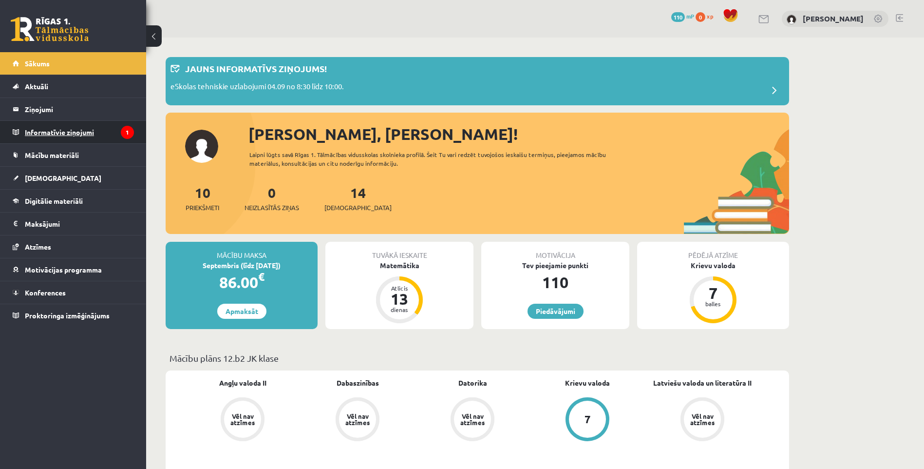
click at [83, 126] on legend "Informatīvie ziņojumi 1" at bounding box center [79, 132] width 109 height 22
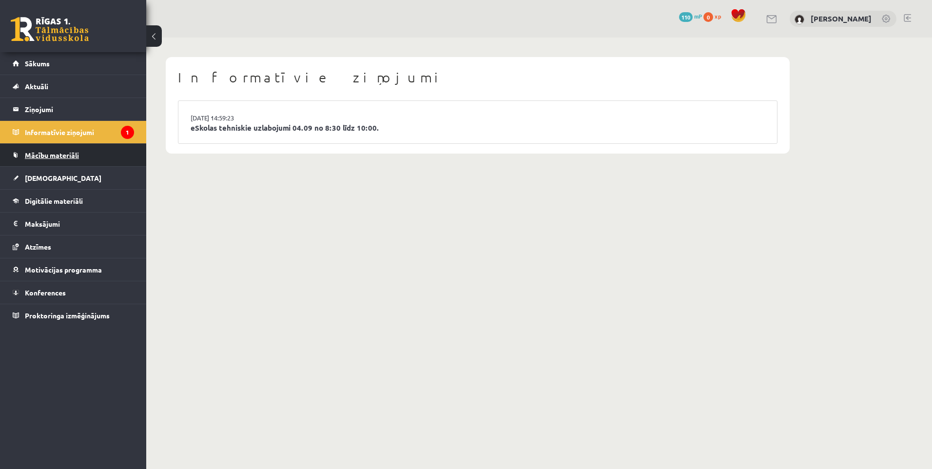
click at [103, 153] on link "Mācību materiāli" at bounding box center [73, 155] width 121 height 22
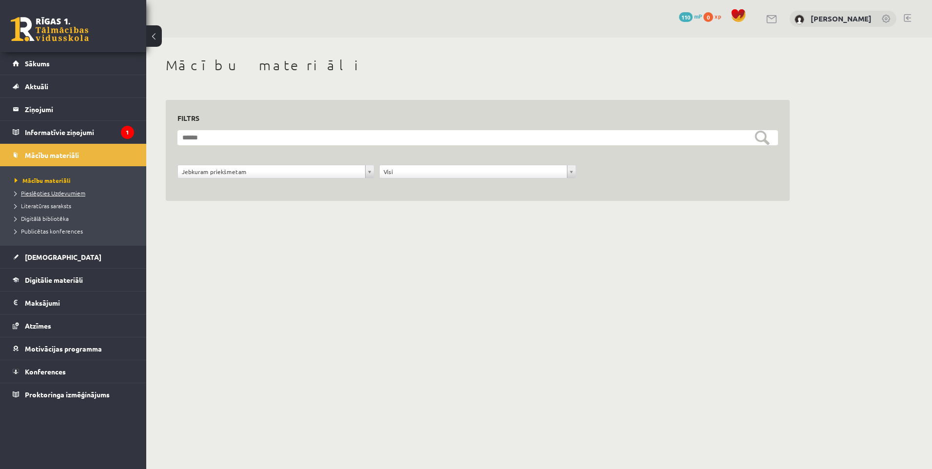
click at [75, 194] on span "Pieslēgties Uzdevumiem" at bounding box center [50, 193] width 71 height 8
click at [58, 203] on span "Literatūras saraksts" at bounding box center [43, 206] width 57 height 8
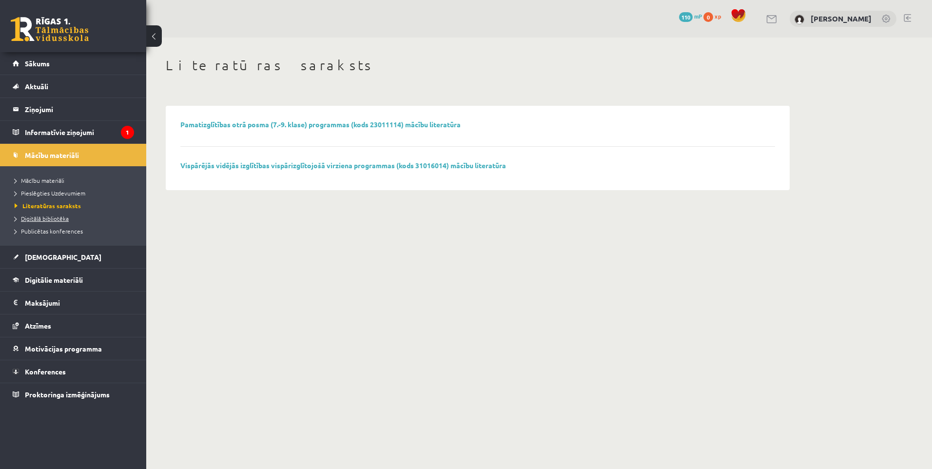
click at [66, 219] on span "Digitālā bibliotēka" at bounding box center [42, 218] width 54 height 8
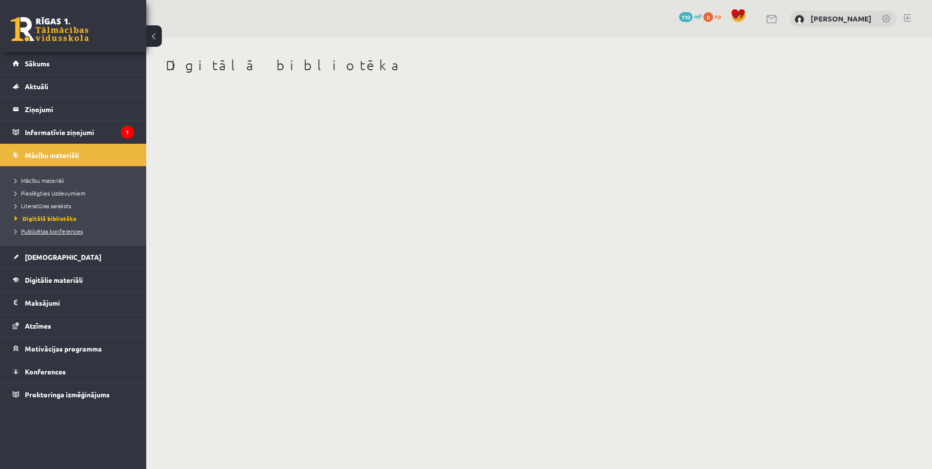
click at [74, 232] on span "Publicētas konferences" at bounding box center [49, 231] width 68 height 8
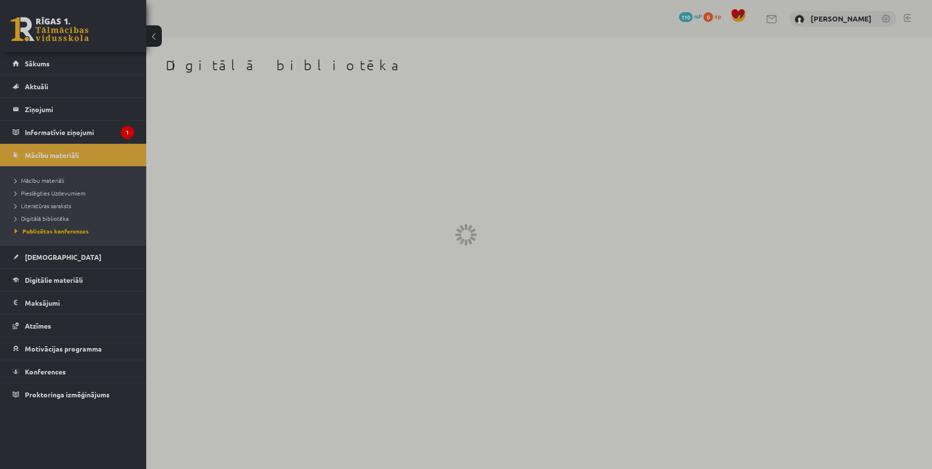
click at [76, 156] on div at bounding box center [466, 234] width 932 height 469
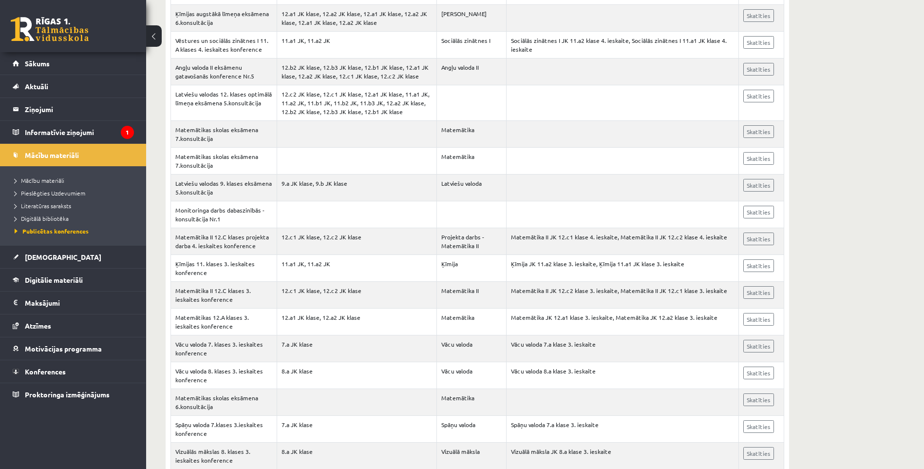
scroll to position [6042, 0]
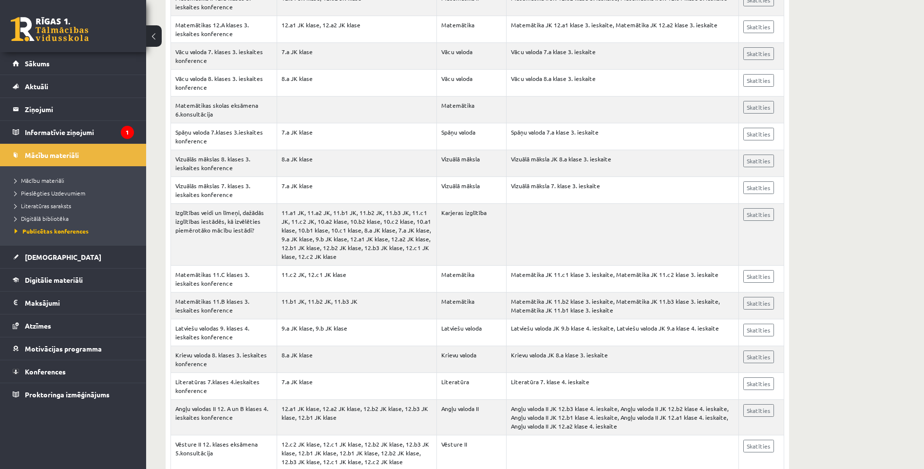
click at [28, 16] on div "0 Dāvanas 110 mP 0 xp" at bounding box center [73, 26] width 146 height 52
click at [92, 282] on link "Digitālie materiāli" at bounding box center [73, 279] width 121 height 22
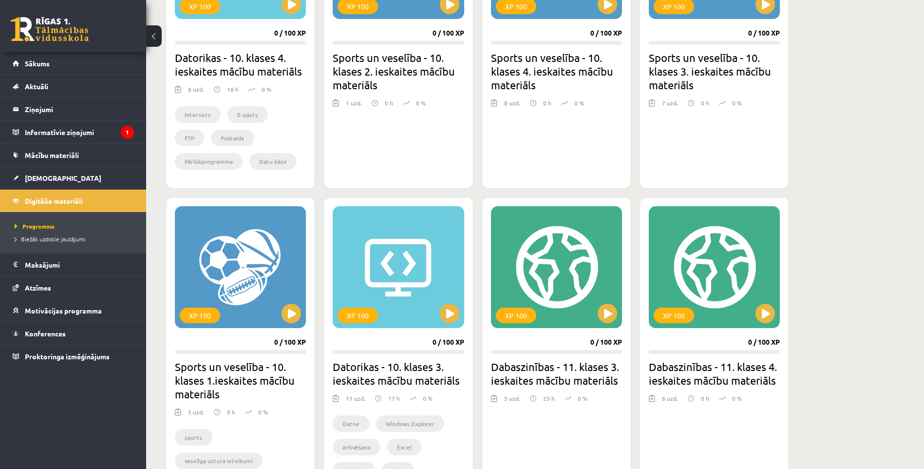
scroll to position [195, 0]
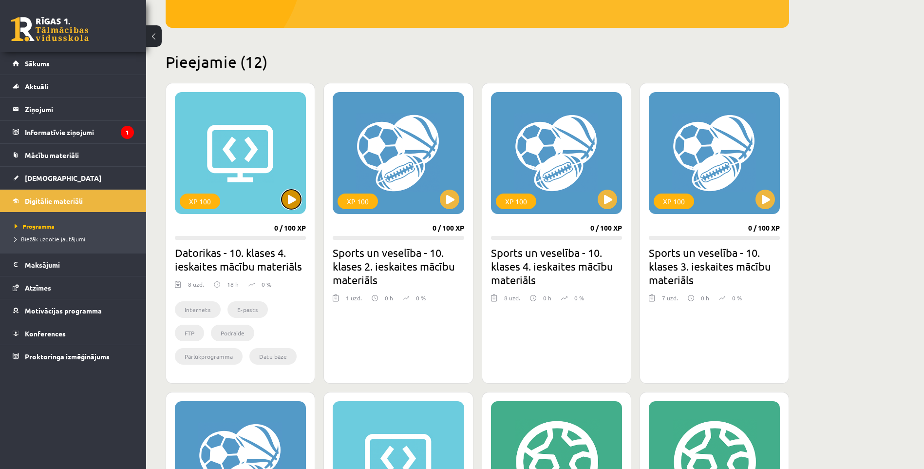
click at [286, 194] on button at bounding box center [291, 199] width 19 height 19
click at [298, 208] on div "XP 100" at bounding box center [240, 153] width 131 height 122
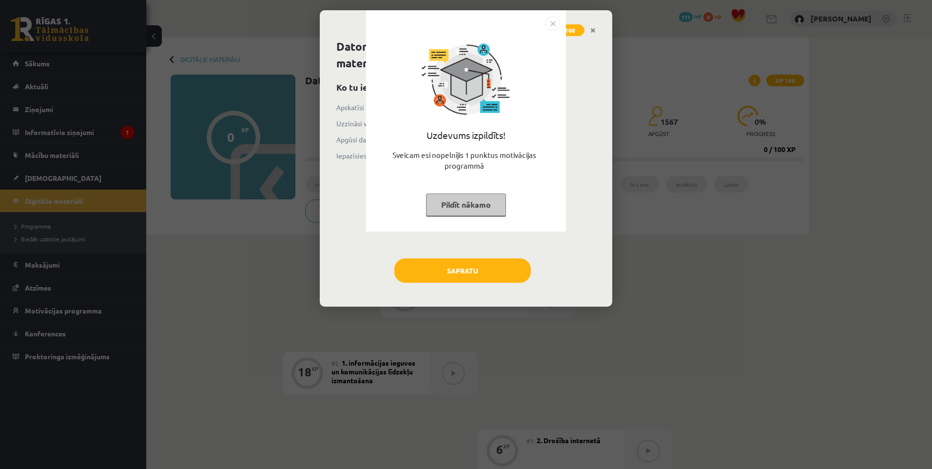
click at [587, 151] on div "Uzdevums izpildīts! Sveicam esi nopelnījis 1 punktus motivācijas programmā Pild…" at bounding box center [466, 234] width 932 height 469
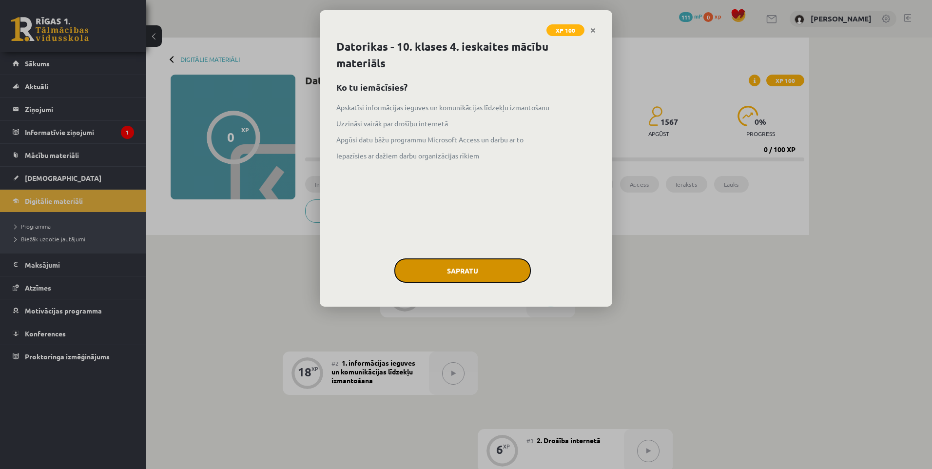
click at [504, 261] on button "Sapratu" at bounding box center [462, 270] width 136 height 24
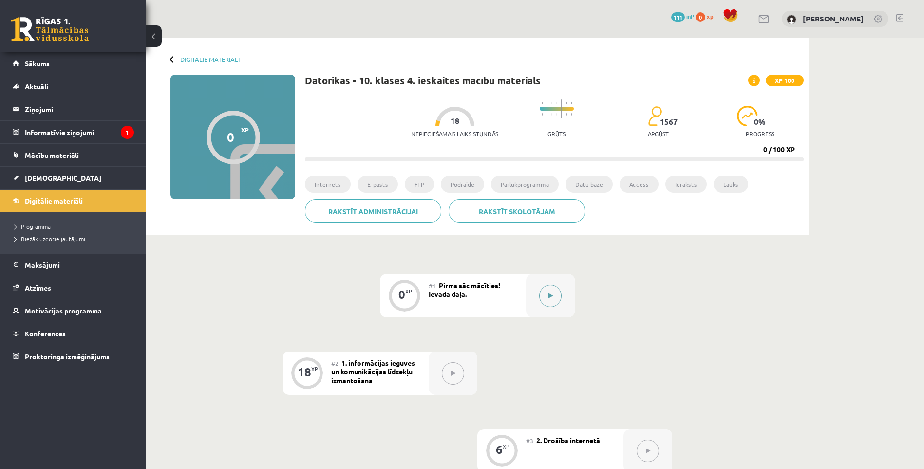
click at [551, 293] on icon at bounding box center [551, 296] width 4 height 6
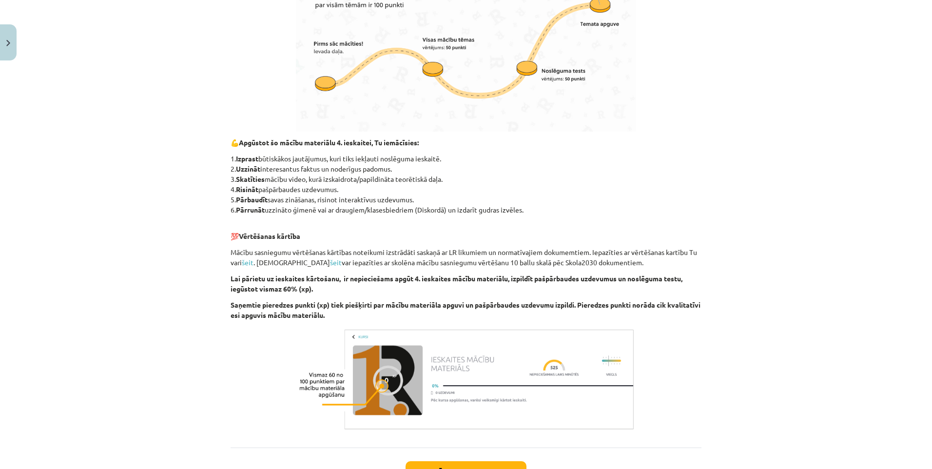
scroll to position [467, 0]
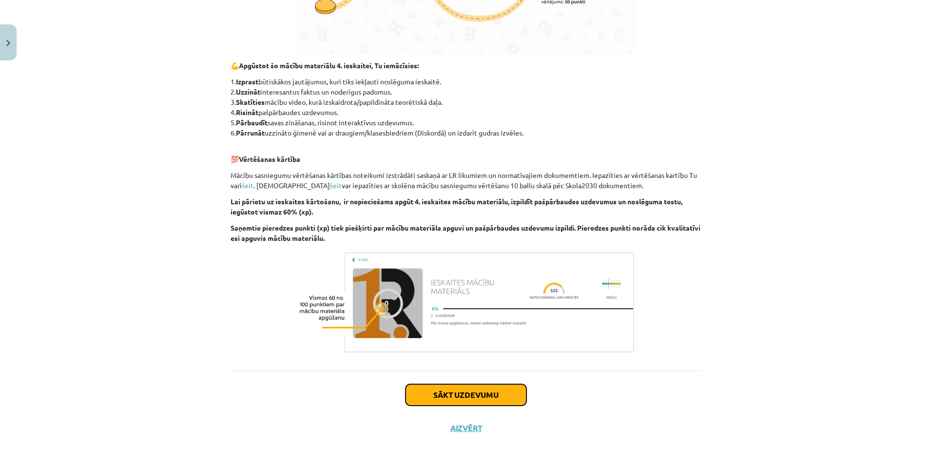
click at [472, 390] on button "Sākt uzdevumu" at bounding box center [465, 394] width 121 height 21
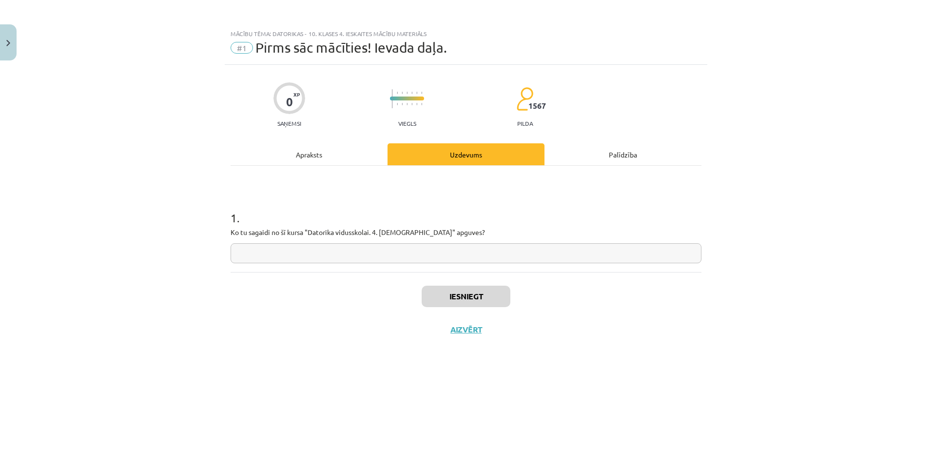
scroll to position [0, 0]
click at [452, 250] on input "text" at bounding box center [465, 253] width 471 height 20
type input "**********"
click at [468, 303] on button "Iesniegt" at bounding box center [465, 296] width 89 height 21
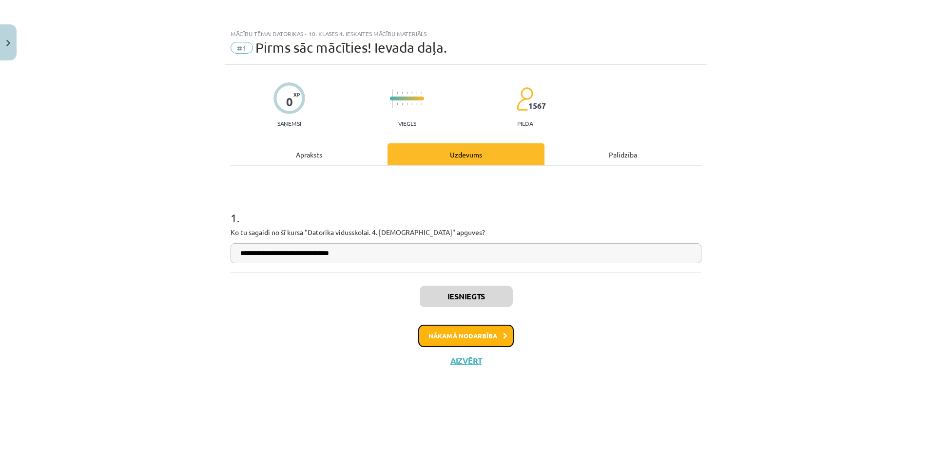
click at [483, 333] on button "Nākamā nodarbība" at bounding box center [465, 336] width 95 height 22
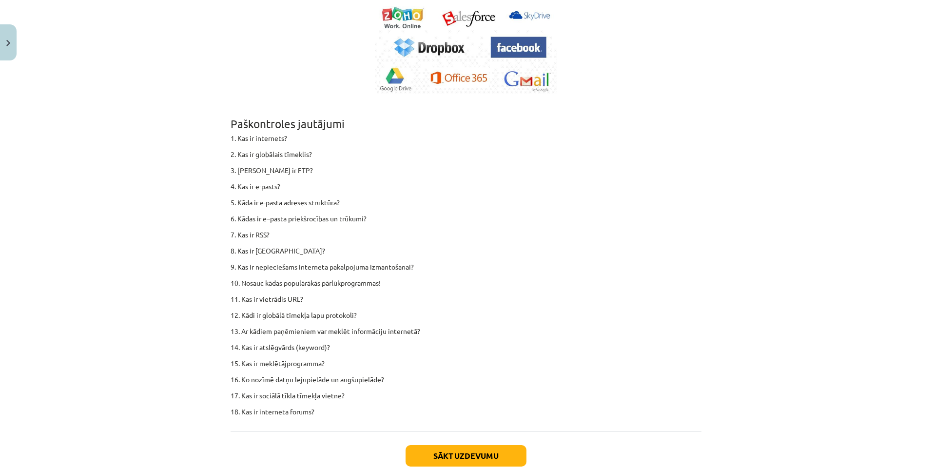
scroll to position [5936, 0]
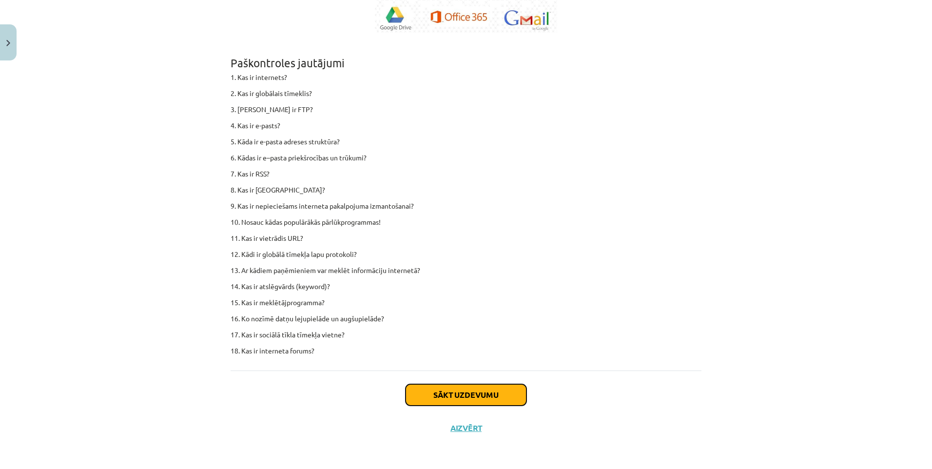
click at [467, 390] on button "Sākt uzdevumu" at bounding box center [465, 394] width 121 height 21
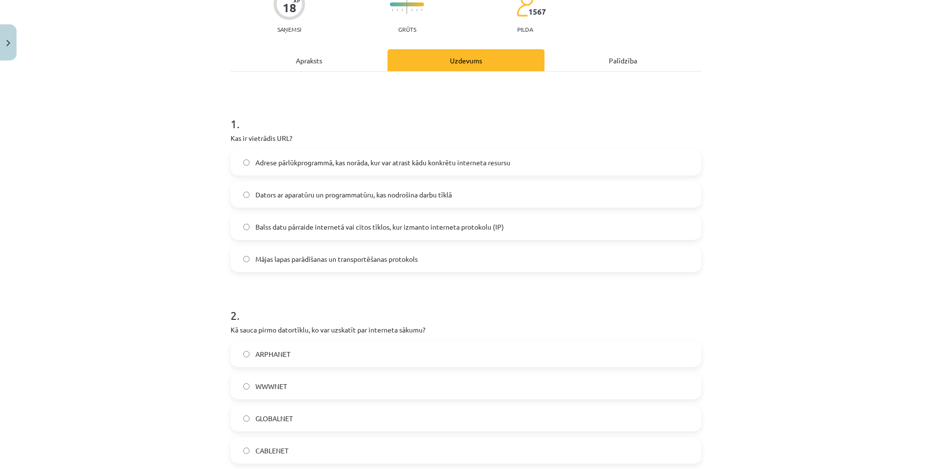
scroll to position [0, 0]
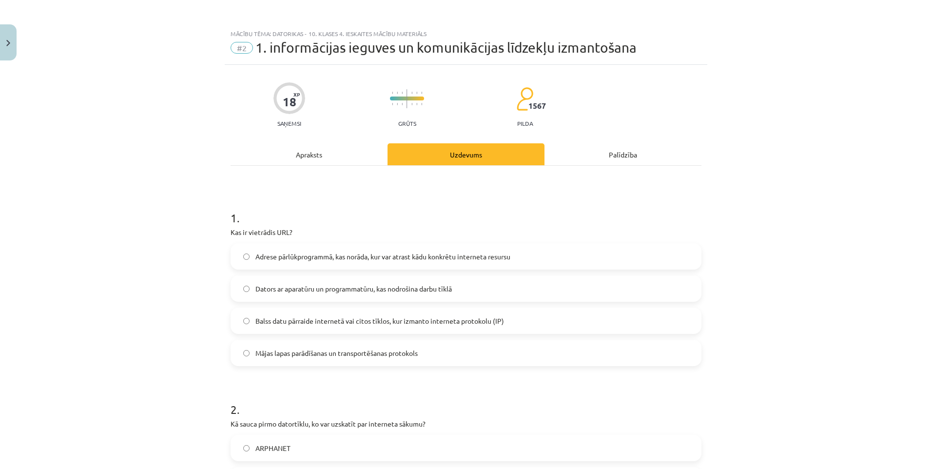
click at [363, 261] on span "Adrese pārlūkprogrammā, kas norāda, kur var atrast kādu konkrētu interneta resu…" at bounding box center [382, 256] width 255 height 10
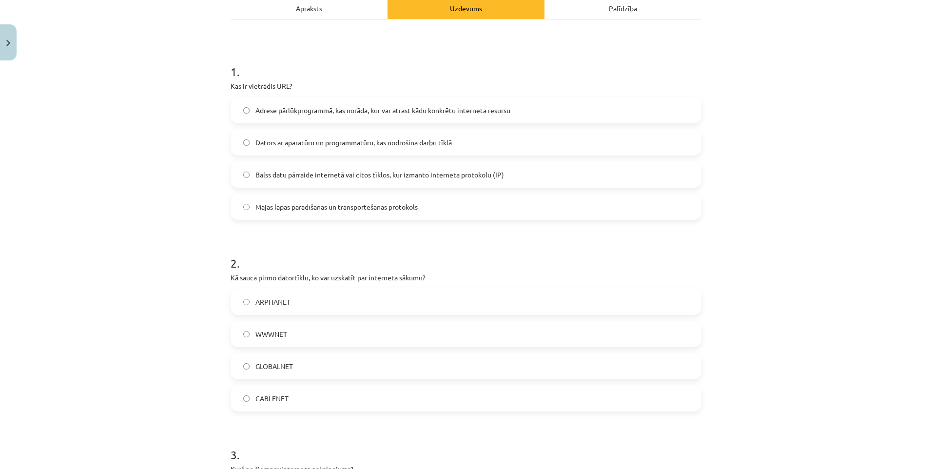
scroll to position [244, 0]
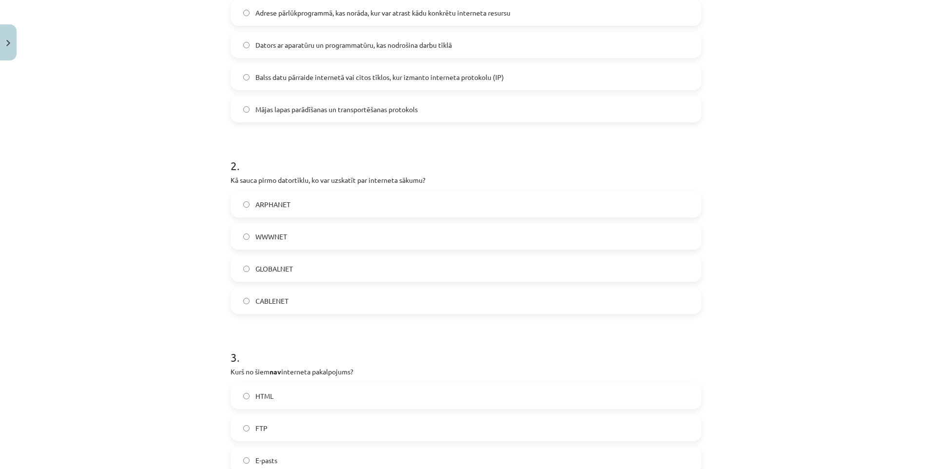
click at [313, 271] on label "GLOBALNET" at bounding box center [465, 268] width 469 height 24
click at [325, 206] on label "ARPHANET" at bounding box center [465, 204] width 469 height 24
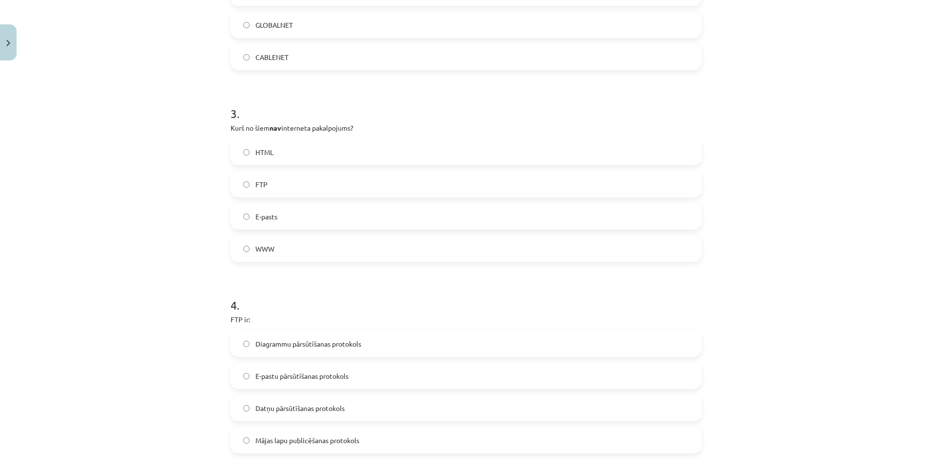
scroll to position [439, 0]
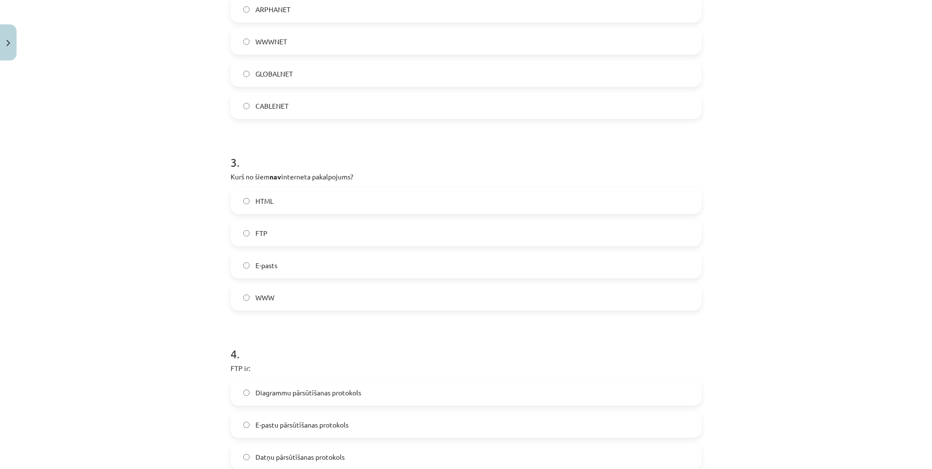
click at [298, 200] on label "HTML" at bounding box center [465, 201] width 469 height 24
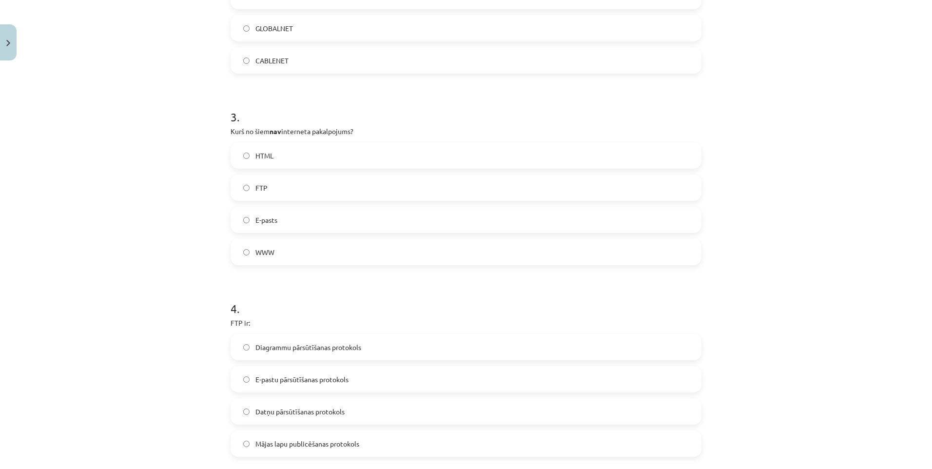
scroll to position [630, 0]
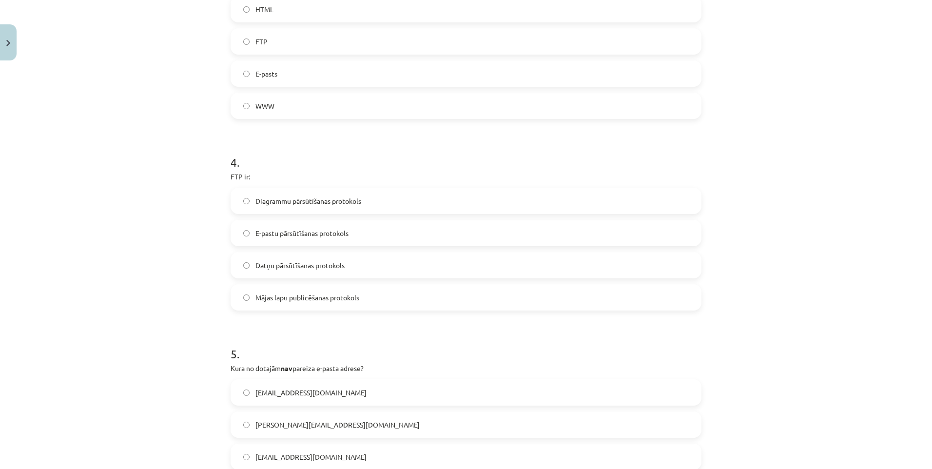
click at [299, 232] on span "E-pastu pārsūtīšanas protokols" at bounding box center [301, 233] width 93 height 10
drag, startPoint x: 308, startPoint y: 248, endPoint x: 300, endPoint y: 257, distance: 12.4
click at [307, 248] on div "Diagrammu pārsūtīšanas protokols E-pastu pārsūtīšanas protokols Datņu pārsūtīša…" at bounding box center [465, 249] width 471 height 123
click at [300, 257] on label "Datņu pārsūtīšanas protokols" at bounding box center [465, 265] width 469 height 24
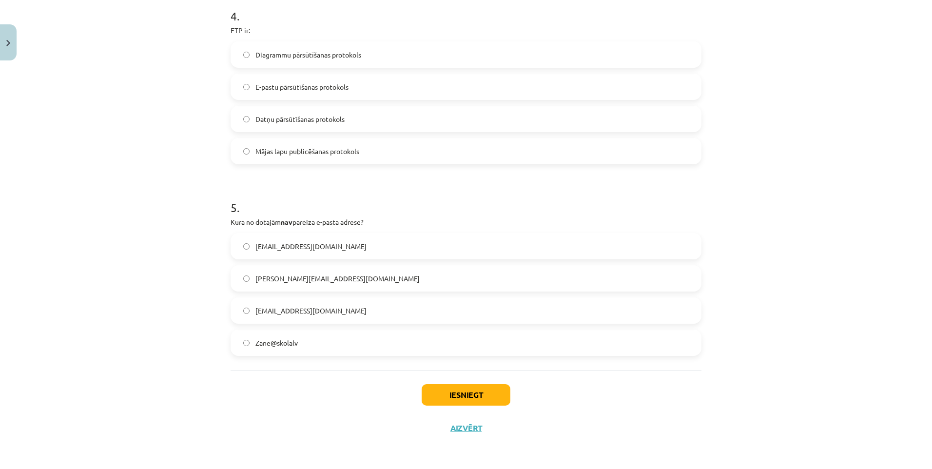
click at [312, 239] on label "peteris_lielais@SkolA.lv" at bounding box center [465, 246] width 469 height 24
click at [467, 399] on button "Iesniegt" at bounding box center [465, 394] width 89 height 21
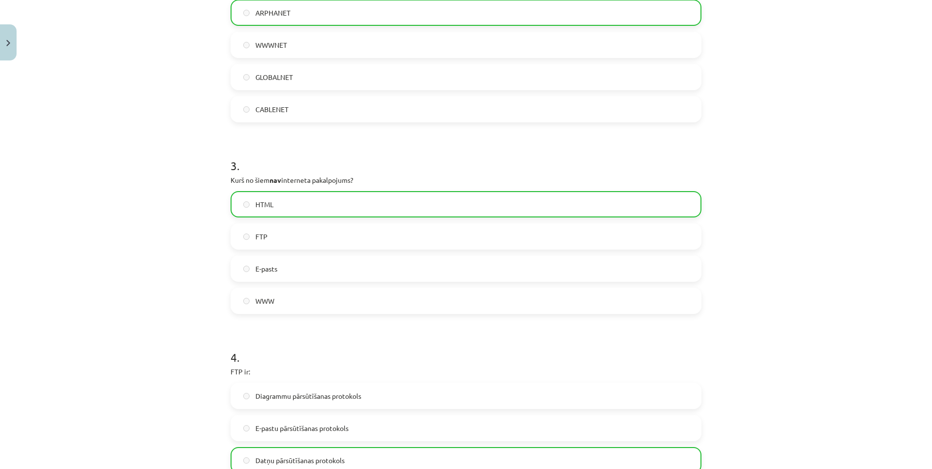
scroll to position [727, 0]
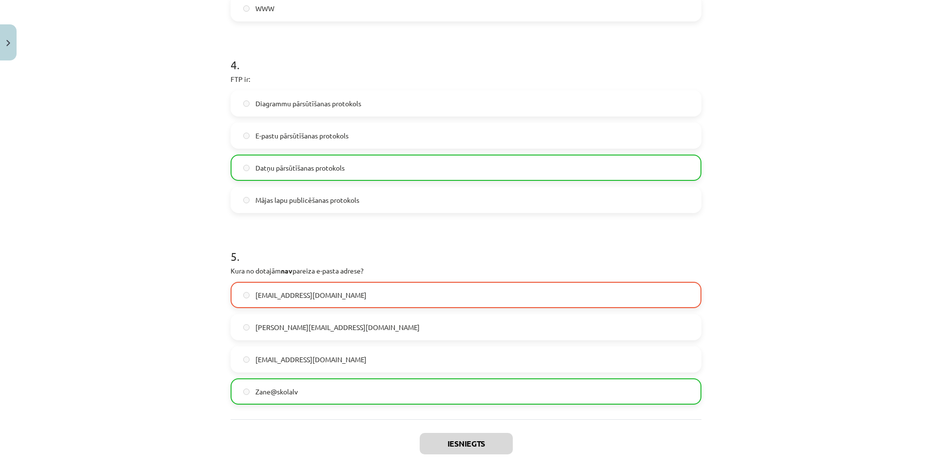
click at [331, 386] on label "Zane@skolalv" at bounding box center [465, 391] width 469 height 24
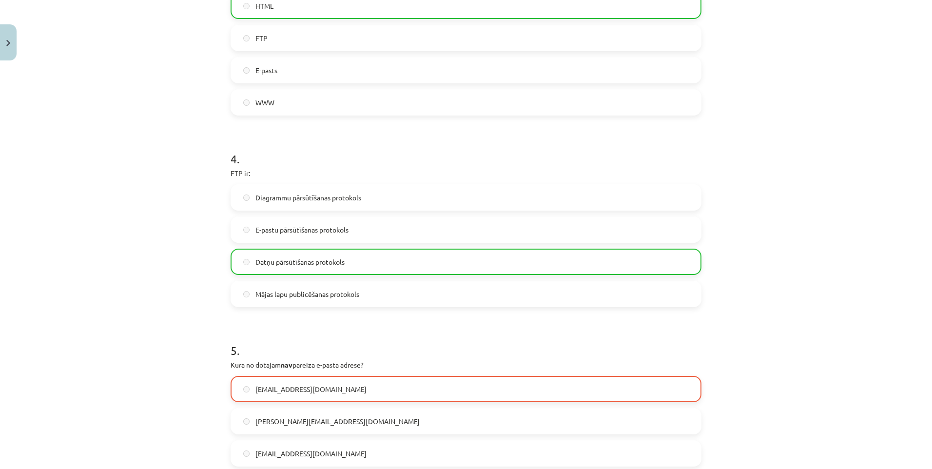
scroll to position [807, 0]
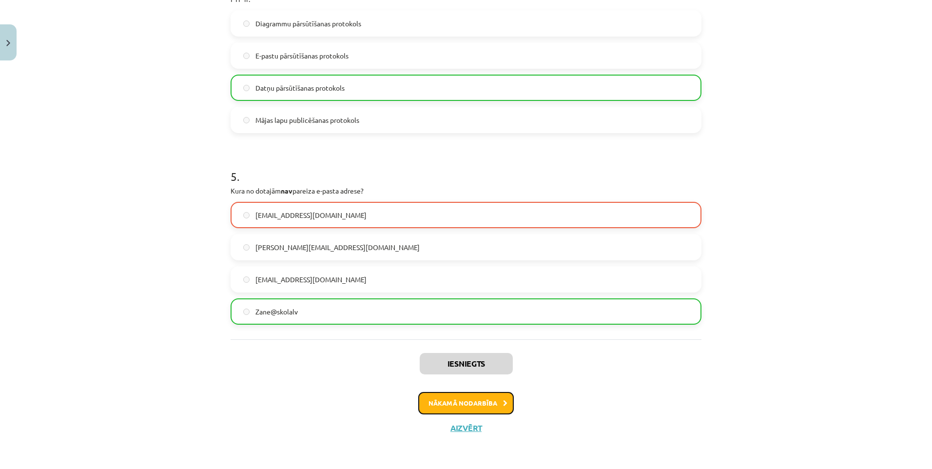
click at [479, 398] on button "Nākamā nodarbība" at bounding box center [465, 403] width 95 height 22
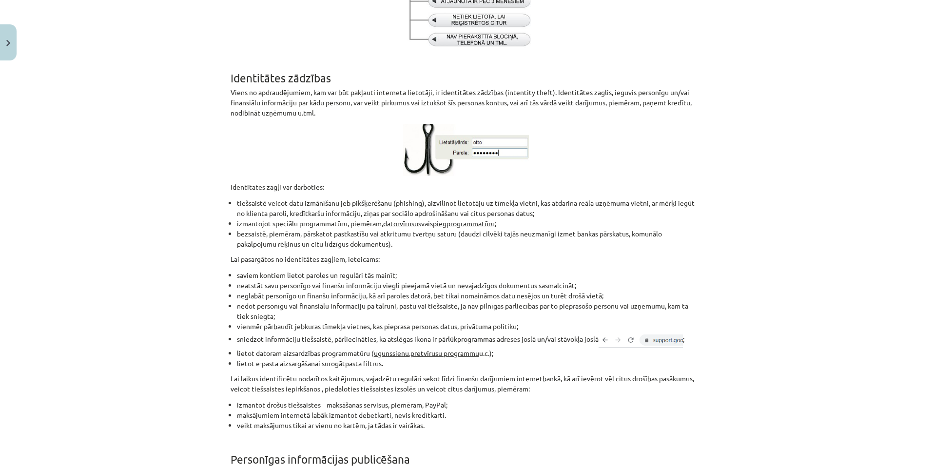
scroll to position [684, 0]
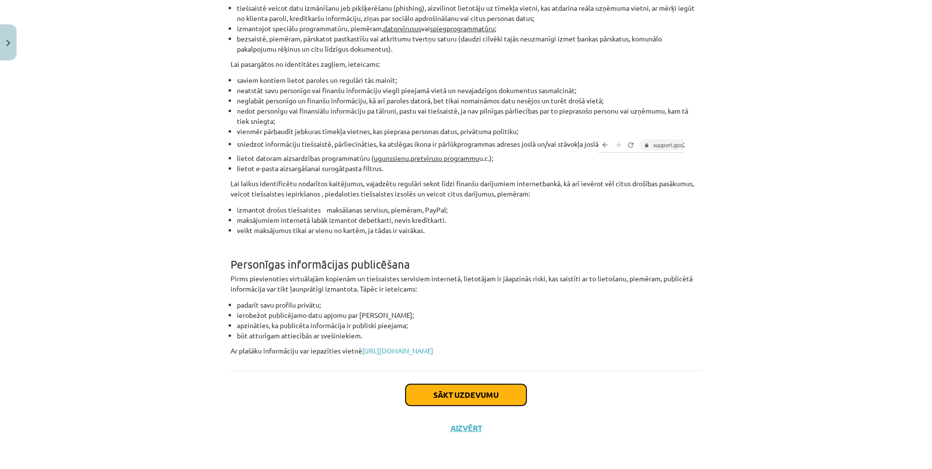
click at [455, 389] on button "Sākt uzdevumu" at bounding box center [465, 394] width 121 height 21
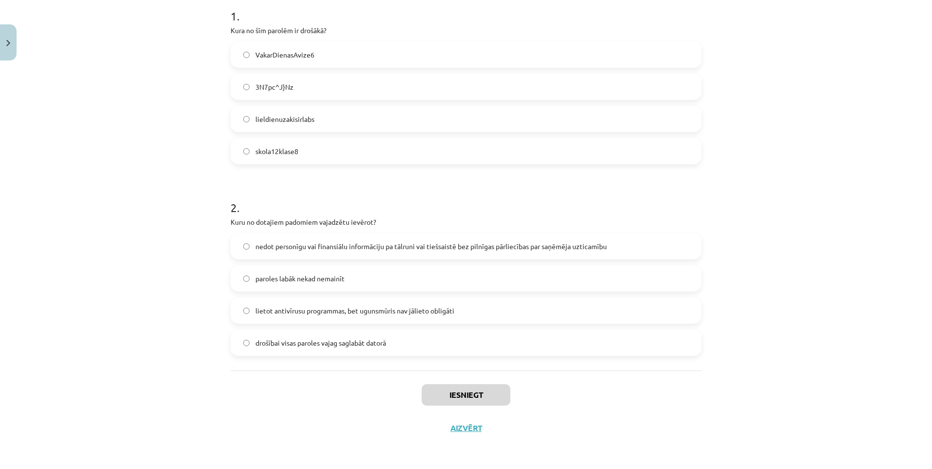
scroll to position [24, 0]
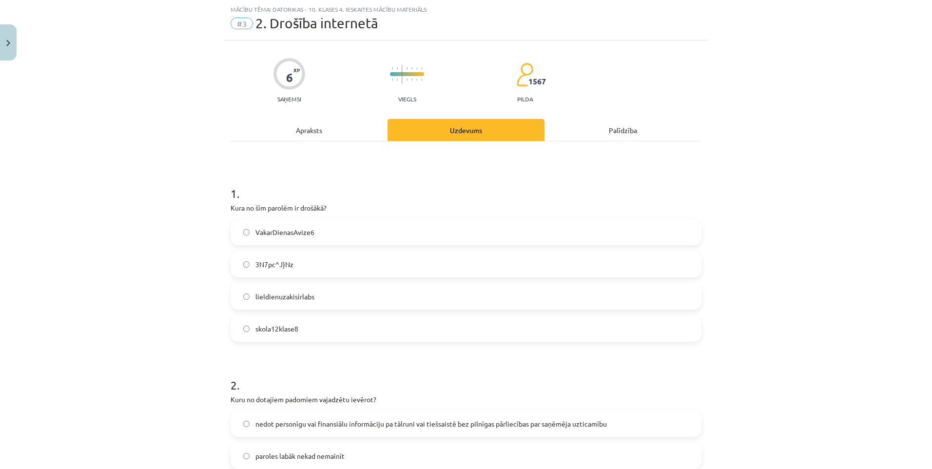
click at [297, 255] on label "3N7pc^J}Nz" at bounding box center [465, 264] width 469 height 24
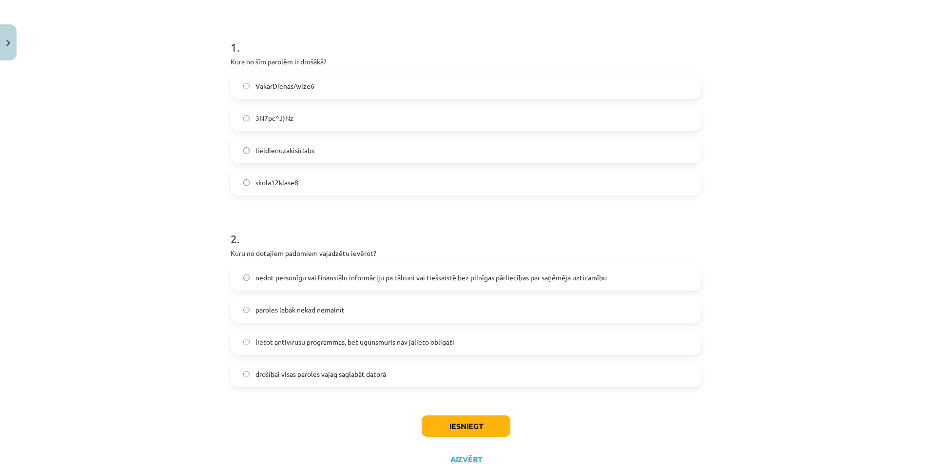
scroll to position [202, 0]
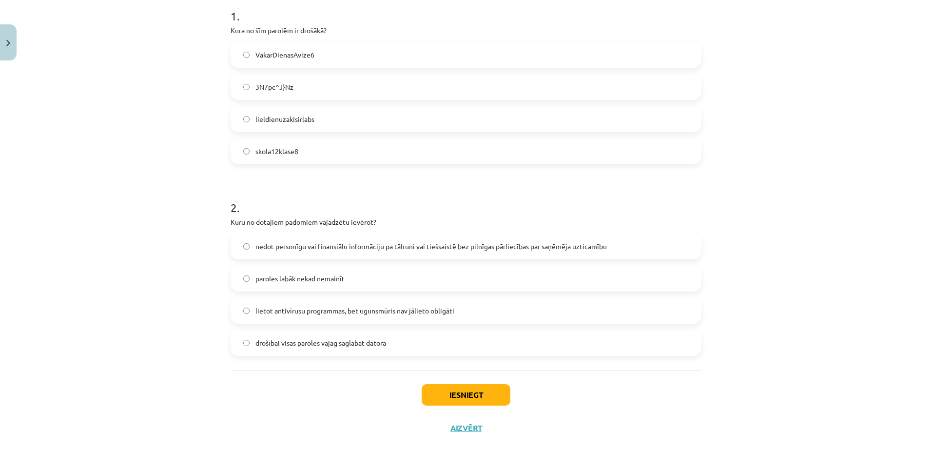
click at [499, 299] on label "lietot antivīrusu programmas, bet ugunsmūris nav jālieto obligāti" at bounding box center [465, 310] width 469 height 24
click at [375, 272] on label "paroles labāk nekad nemainīt" at bounding box center [465, 278] width 469 height 24
click at [286, 314] on span "lietot antivīrusu programmas, bet ugunsmūris nav jālieto obligāti" at bounding box center [354, 311] width 199 height 10
click at [339, 250] on span "nedot personīgu vai finansiālu informāciju pa tālruni vai tiešsaistē bez pilnīg…" at bounding box center [430, 246] width 351 height 10
click at [465, 389] on button "Iesniegt" at bounding box center [465, 394] width 89 height 21
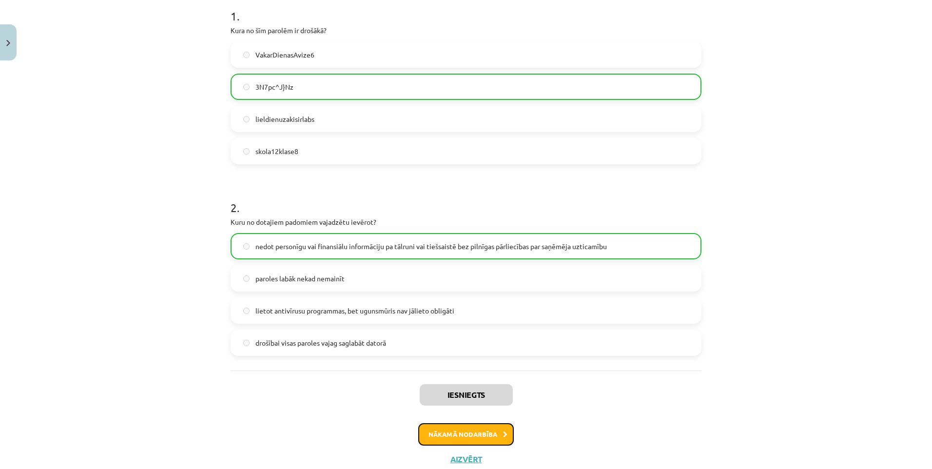
click at [482, 431] on button "Nākamā nodarbība" at bounding box center [465, 434] width 95 height 22
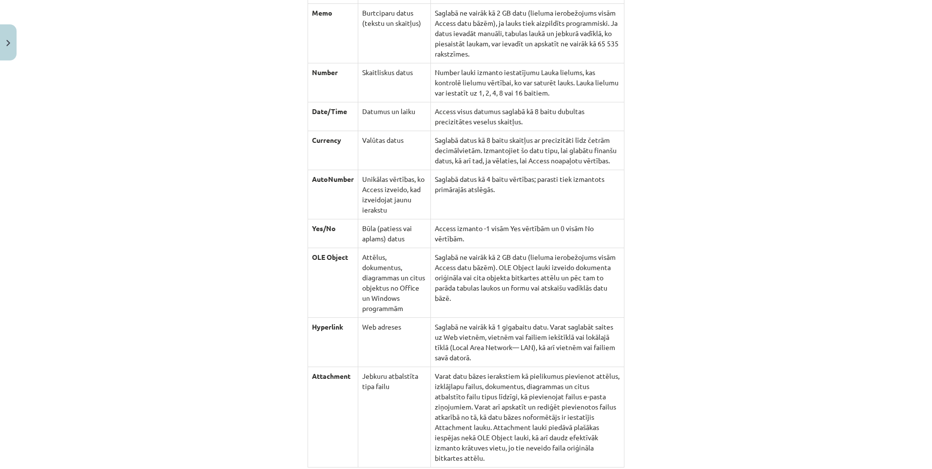
scroll to position [1413, 0]
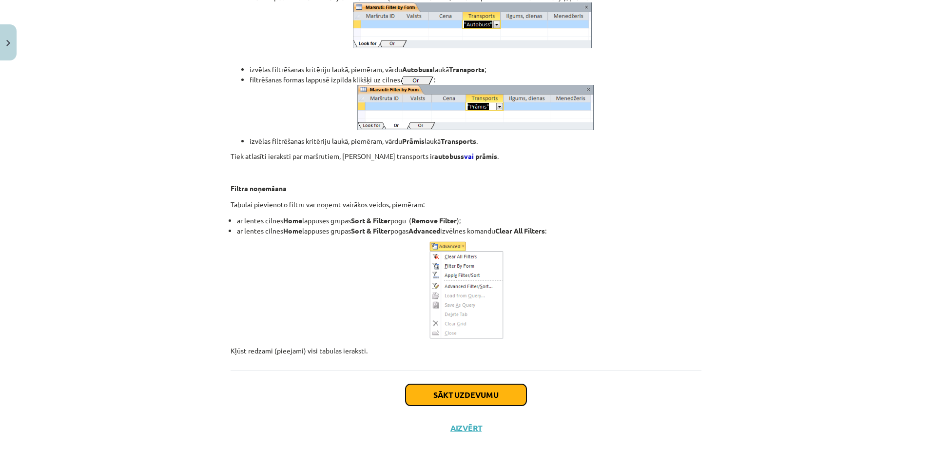
click at [484, 396] on button "Sākt uzdevumu" at bounding box center [465, 394] width 121 height 21
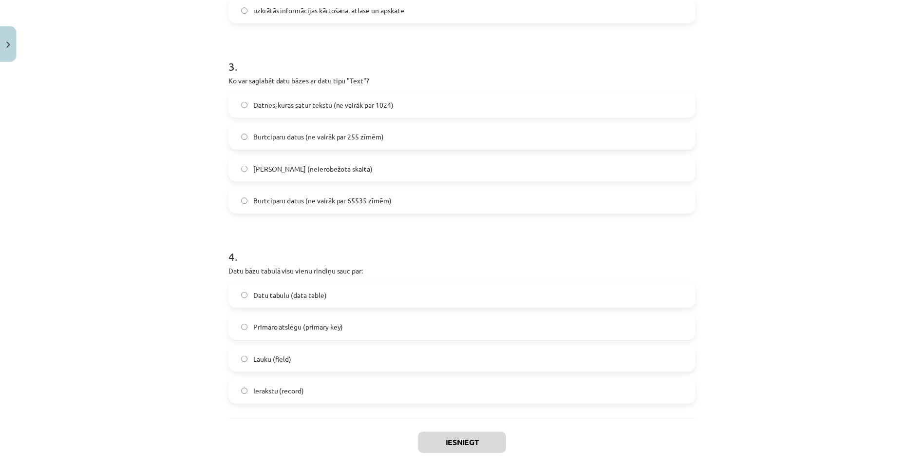
scroll to position [585, 0]
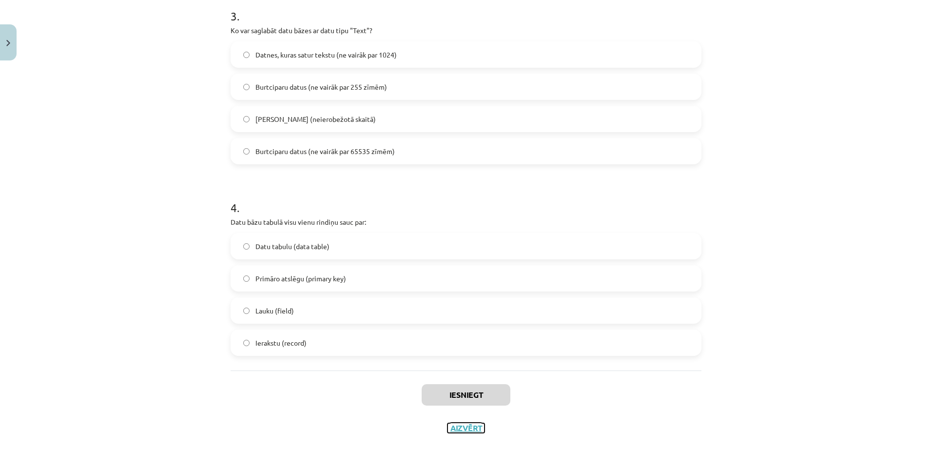
click at [459, 429] on button "Aizvērt" at bounding box center [465, 428] width 37 height 10
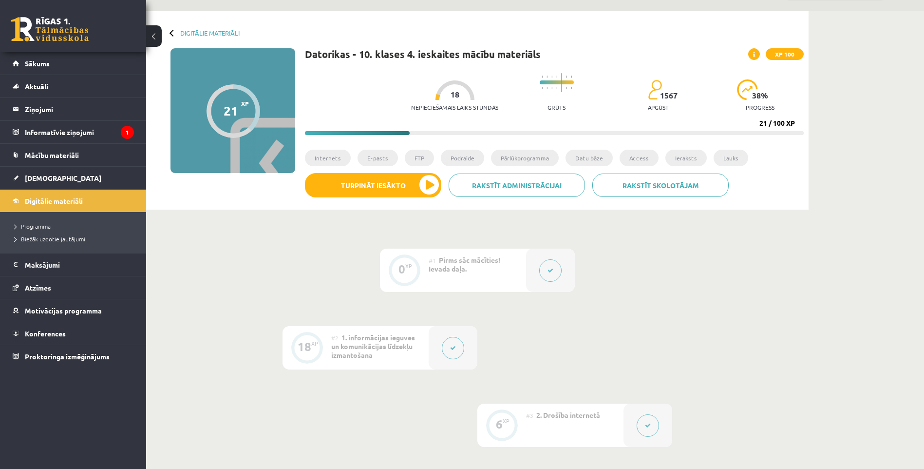
scroll to position [0, 0]
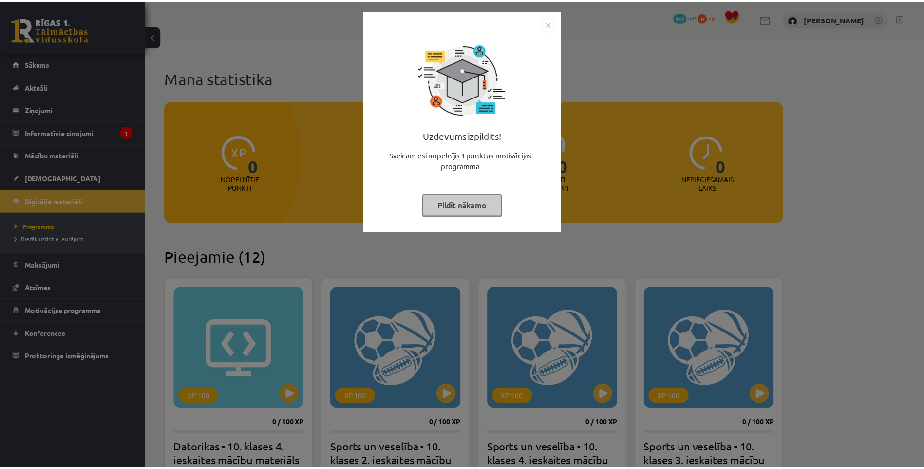
scroll to position [195, 0]
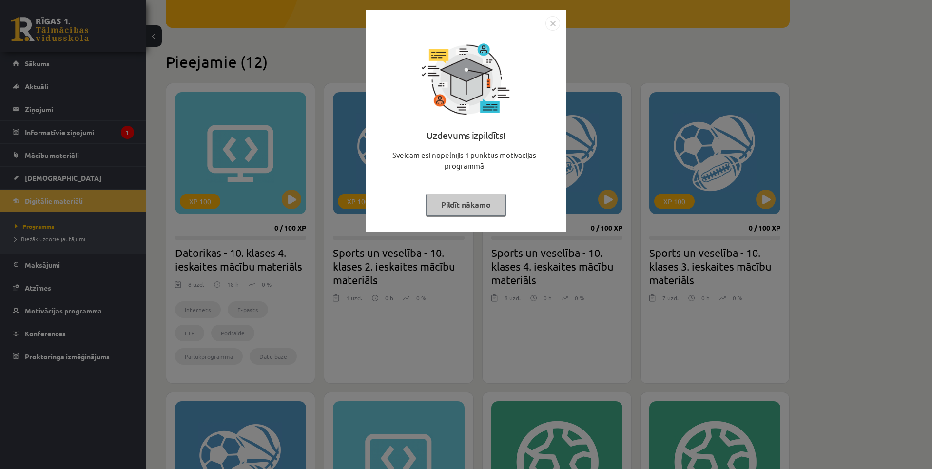
click at [552, 22] on img "Close" at bounding box center [552, 23] width 15 height 15
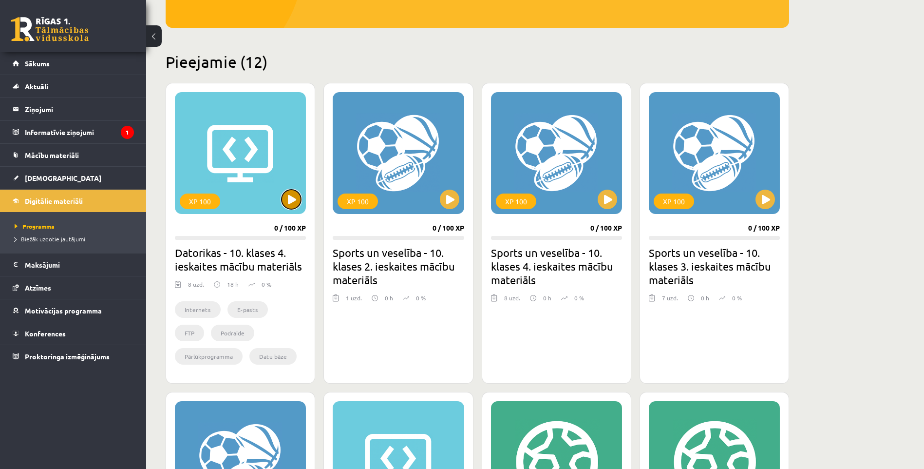
click at [295, 199] on button at bounding box center [291, 199] width 19 height 19
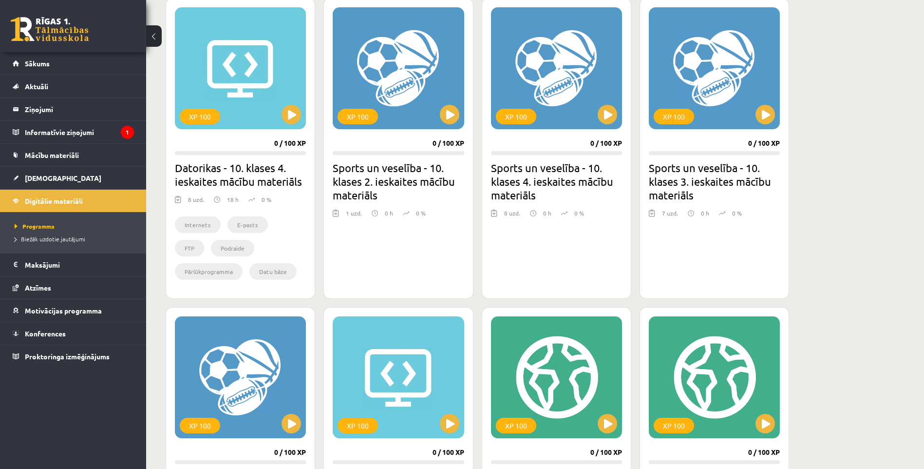
scroll to position [231, 0]
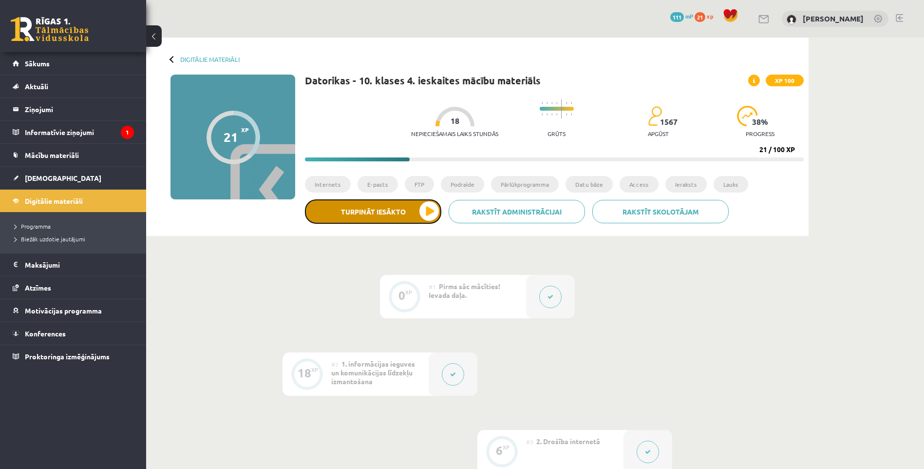
click at [420, 216] on button "Turpināt iesākto" at bounding box center [373, 211] width 136 height 24
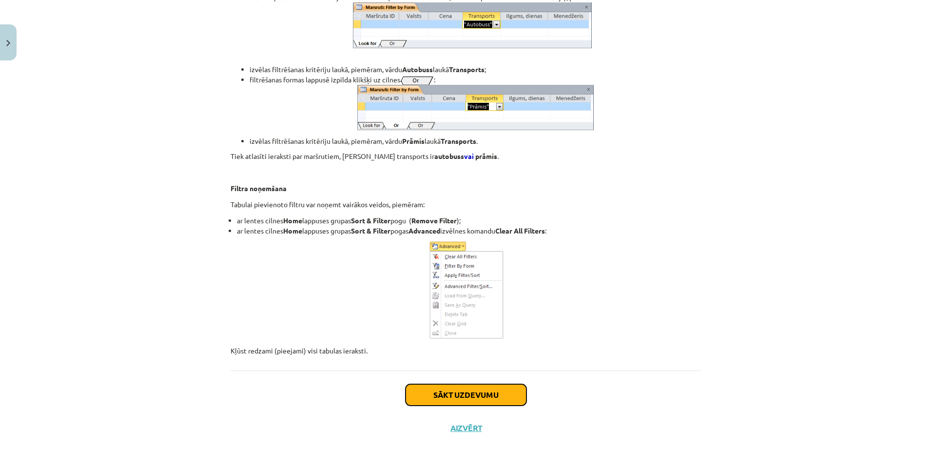
click at [458, 384] on button "Sākt uzdevumu" at bounding box center [465, 394] width 121 height 21
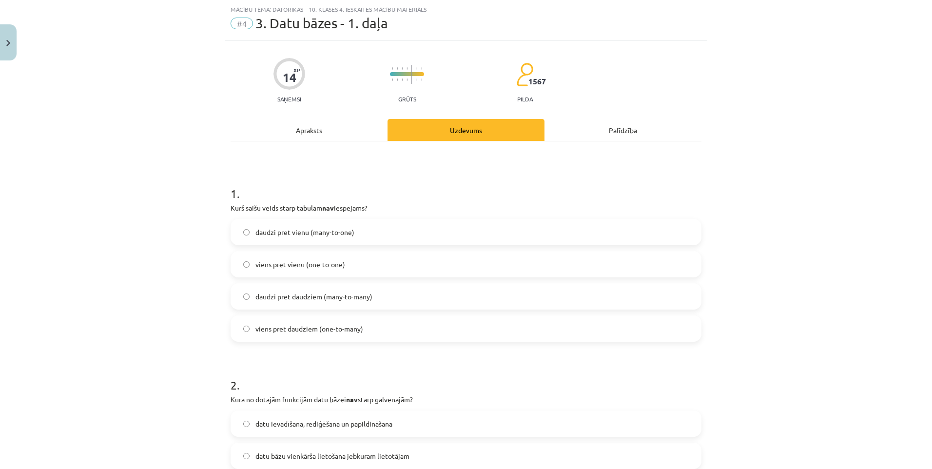
scroll to position [73, 0]
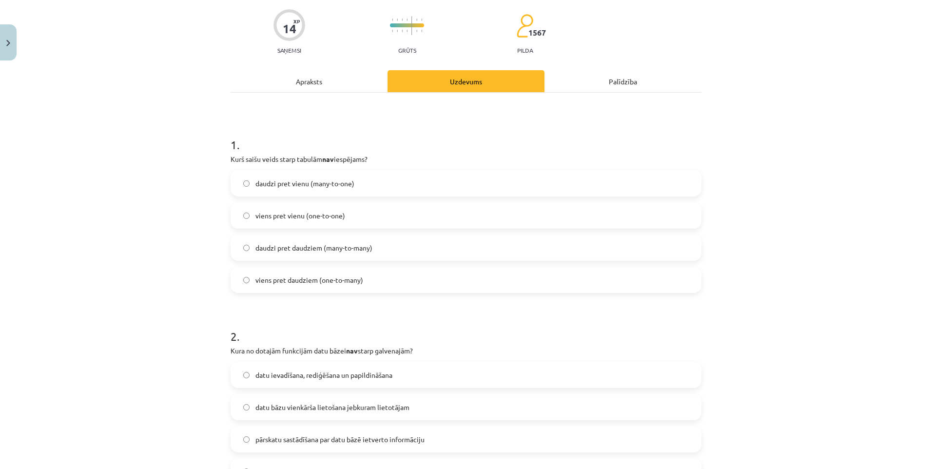
drag, startPoint x: 347, startPoint y: 177, endPoint x: 423, endPoint y: 217, distance: 86.1
click at [347, 178] on label "daudzi pret vienu (many-to-one)" at bounding box center [465, 183] width 469 height 24
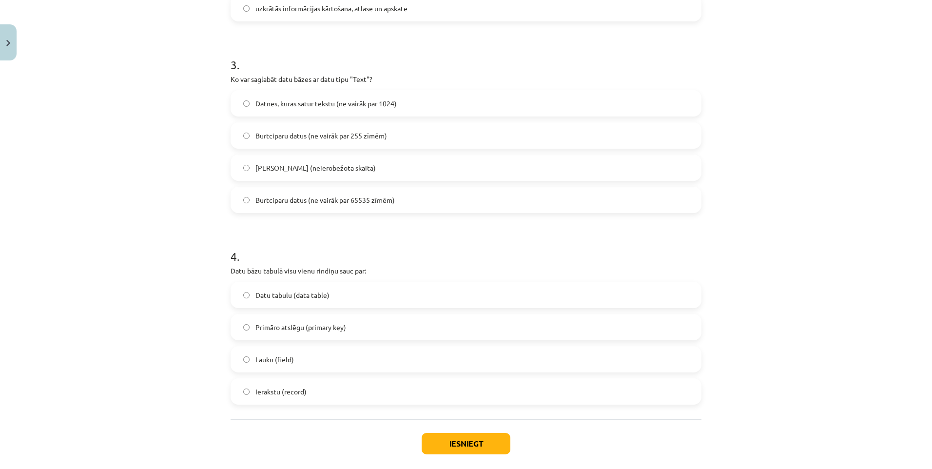
scroll to position [585, 0]
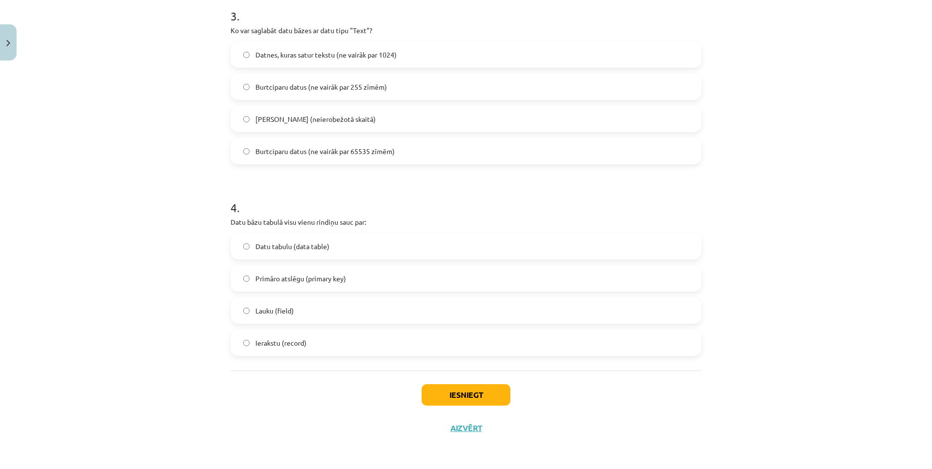
click at [287, 249] on span "Datu tabulu (data table)" at bounding box center [292, 246] width 74 height 10
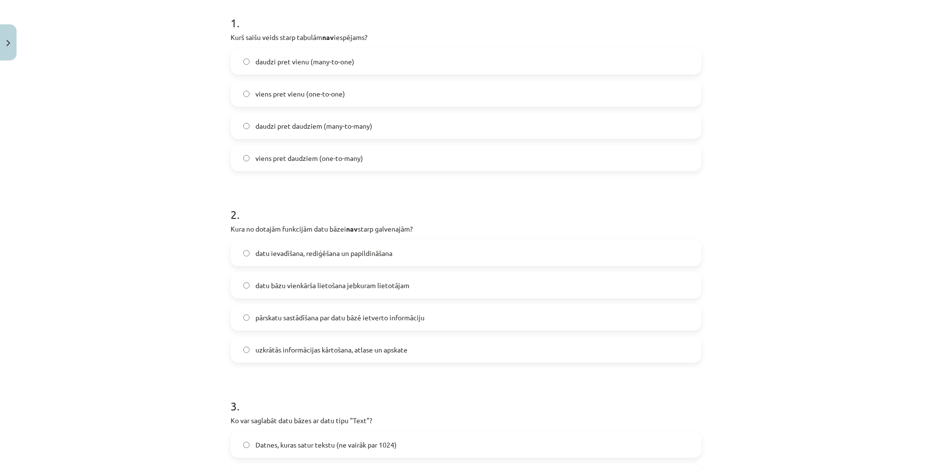
scroll to position [244, 0]
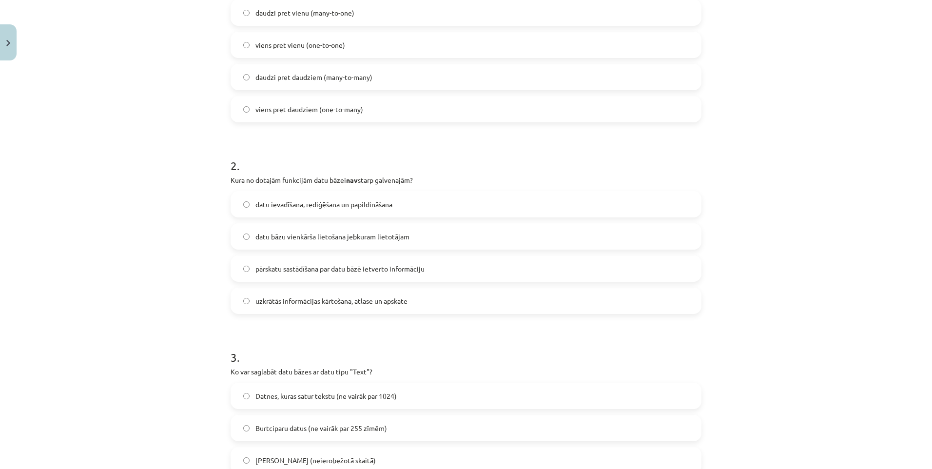
click at [340, 242] on label "datu bāzu vienkārša lietošana jebkuram lietotājam" at bounding box center [465, 236] width 469 height 24
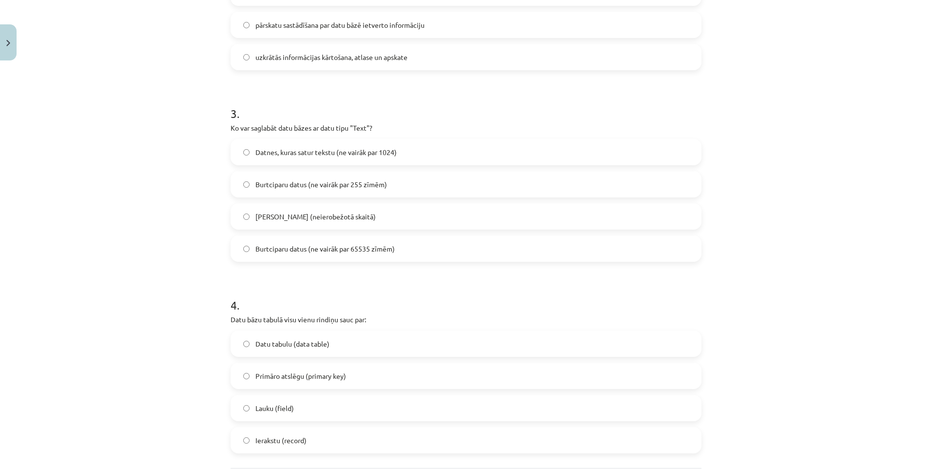
click at [318, 156] on span "Datnes, kuras satur tekstu (ne vairāk par 1024)" at bounding box center [325, 152] width 141 height 10
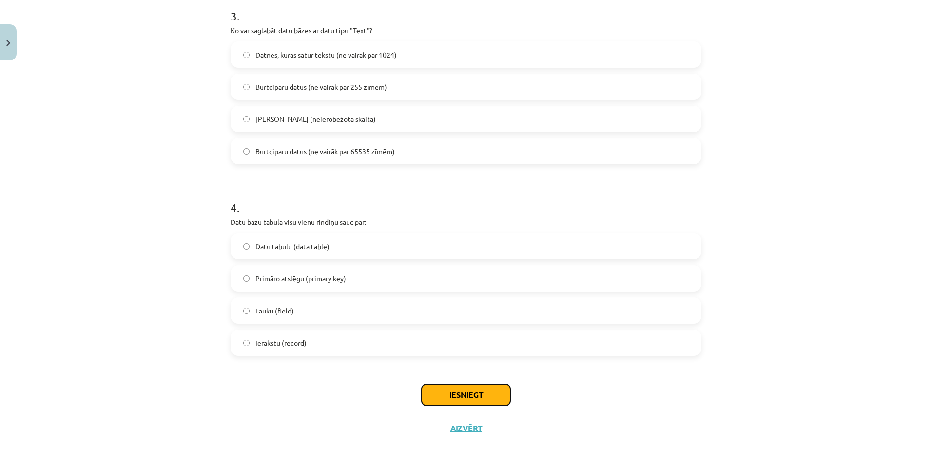
click at [458, 397] on button "Iesniegt" at bounding box center [465, 394] width 89 height 21
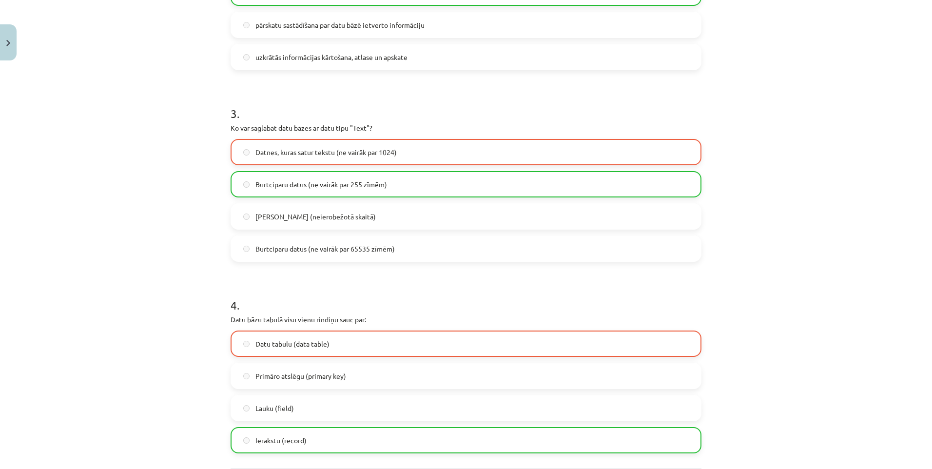
scroll to position [616, 0]
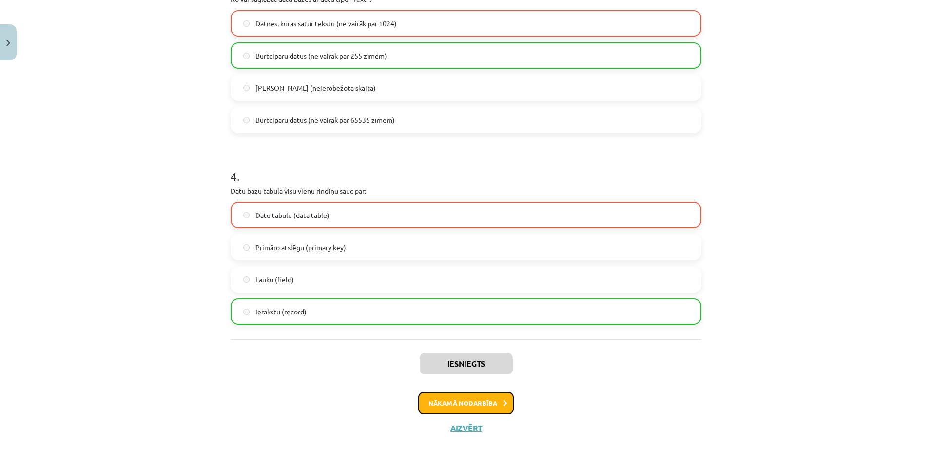
click at [471, 405] on button "Nākamā nodarbība" at bounding box center [465, 403] width 95 height 22
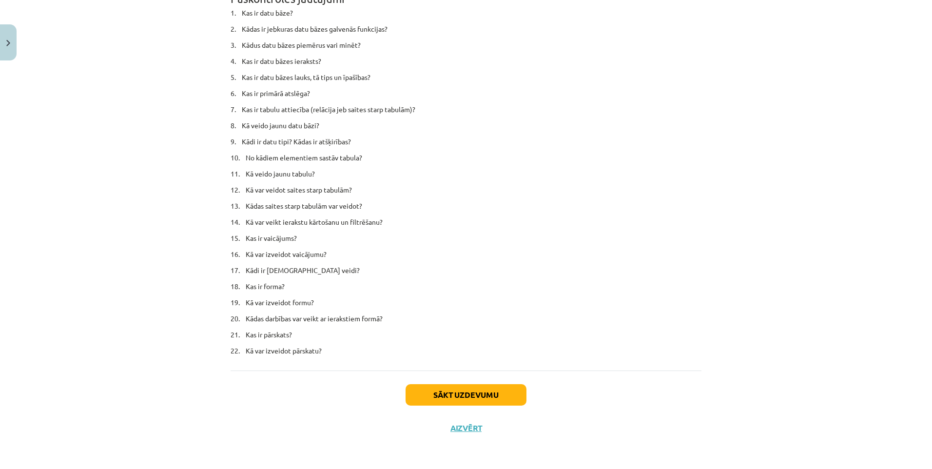
scroll to position [5826, 0]
click at [458, 434] on div "Sākt uzdevumu Aizvērt" at bounding box center [465, 404] width 471 height 68
click at [458, 432] on button "Aizvērt" at bounding box center [465, 428] width 37 height 10
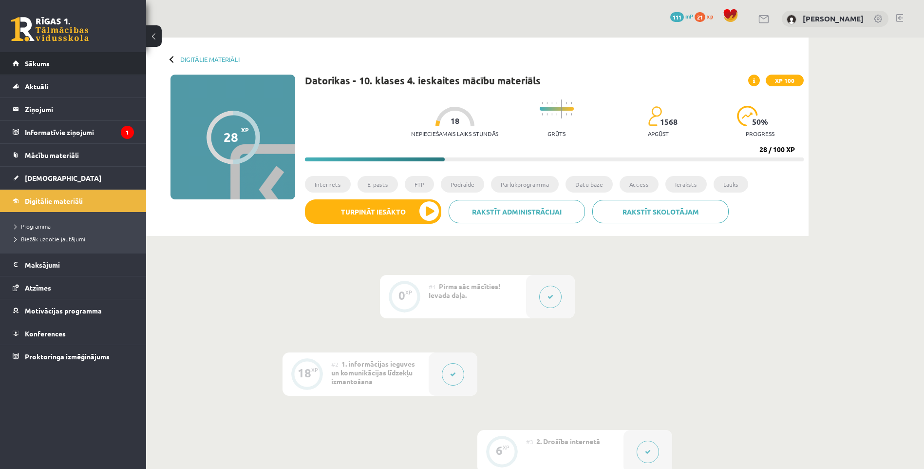
click at [56, 69] on link "Sākums" at bounding box center [73, 63] width 121 height 22
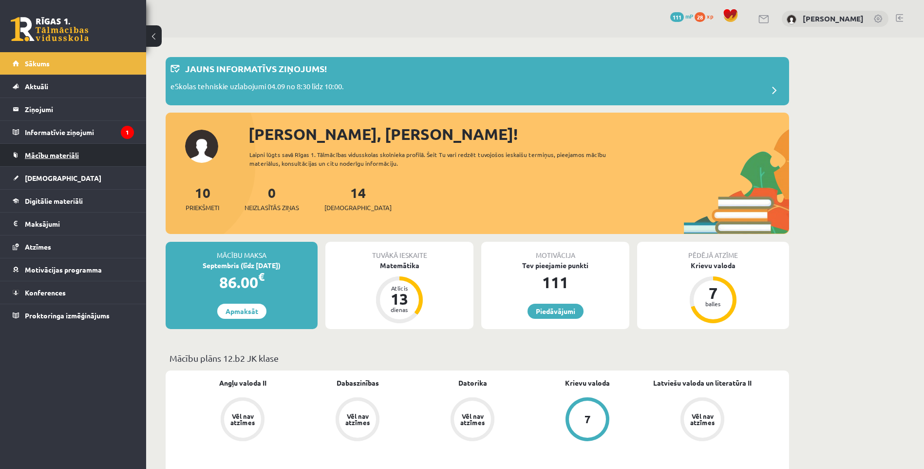
click at [68, 159] on link "Mācību materiāli" at bounding box center [73, 155] width 121 height 22
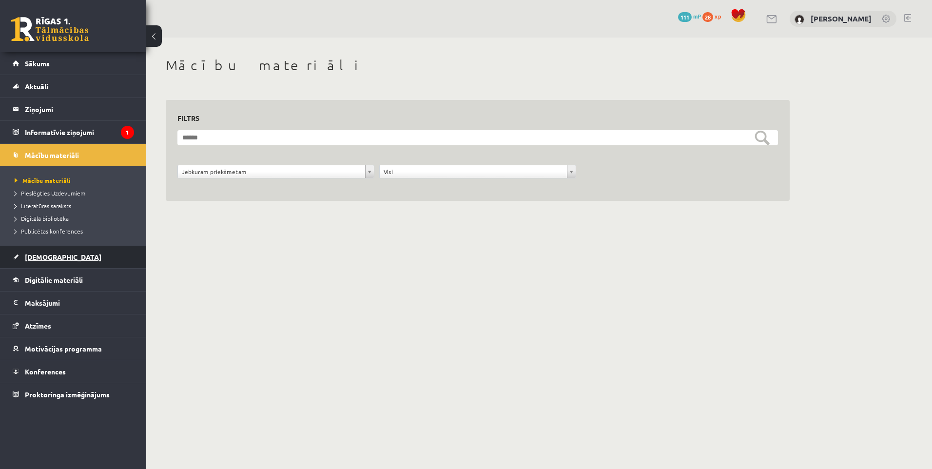
click at [56, 251] on link "[DEMOGRAPHIC_DATA]" at bounding box center [73, 257] width 121 height 22
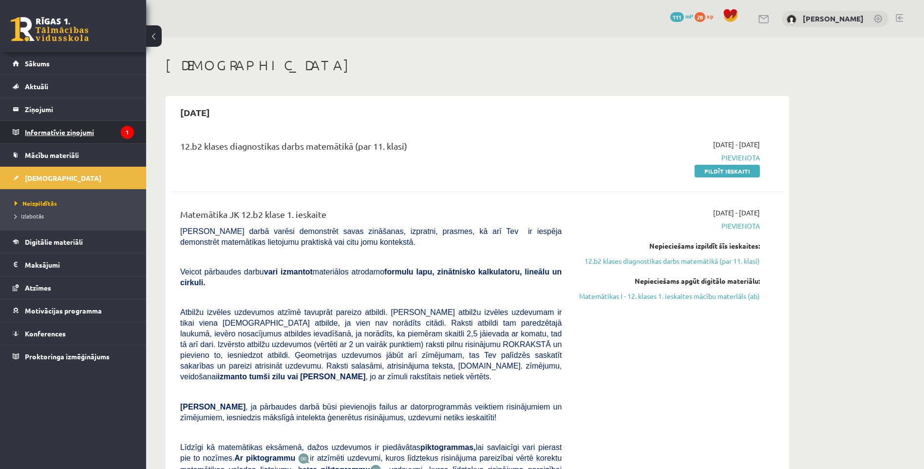
click at [65, 134] on legend "Informatīvie ziņojumi 1" at bounding box center [79, 132] width 109 height 22
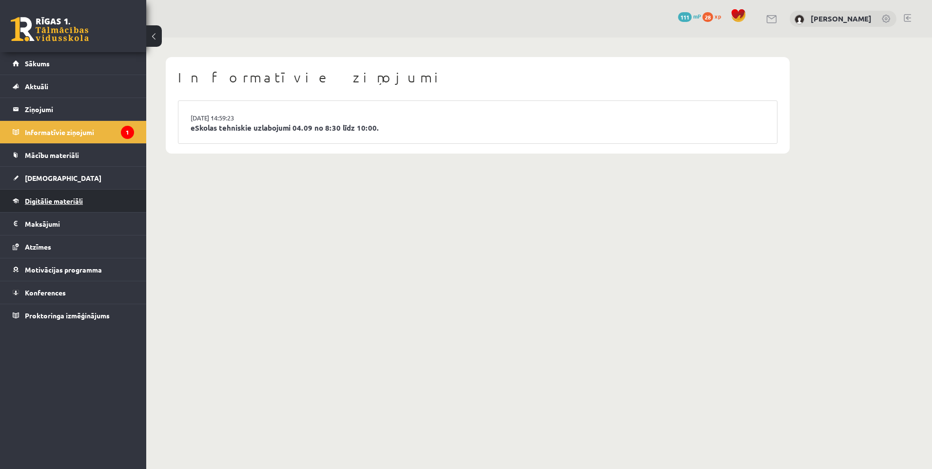
click at [84, 199] on link "Digitālie materiāli" at bounding box center [73, 201] width 121 height 22
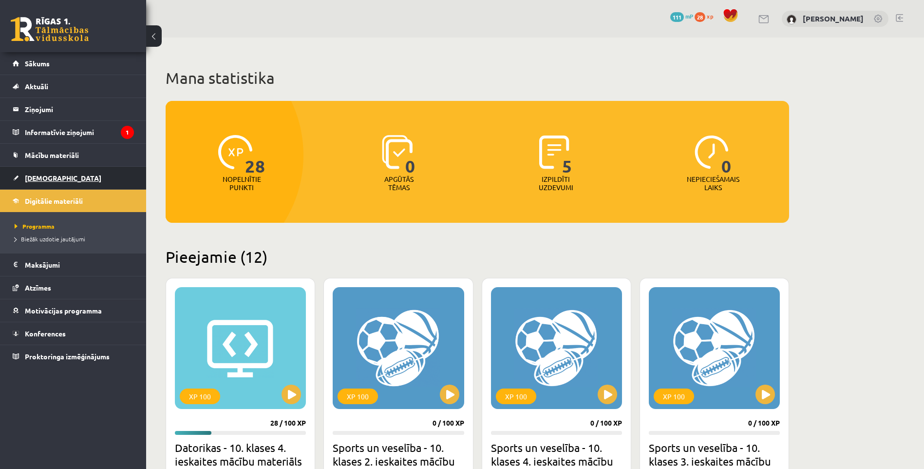
click at [71, 188] on link "[DEMOGRAPHIC_DATA]" at bounding box center [73, 178] width 121 height 22
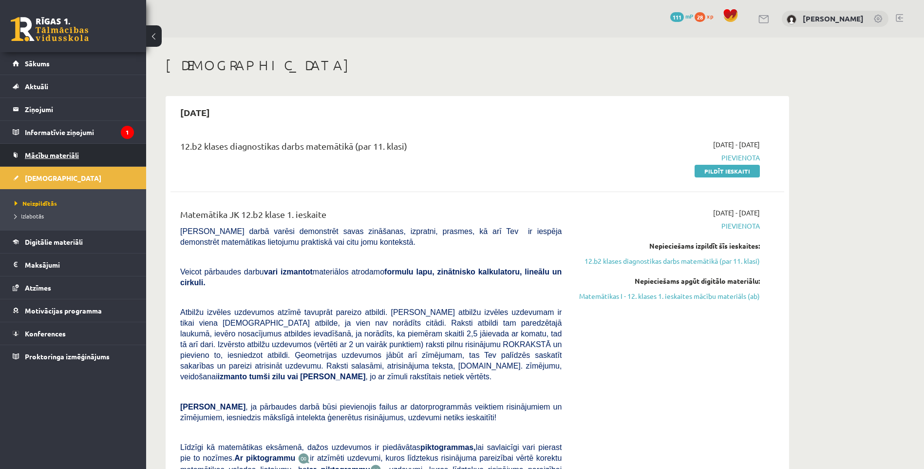
click at [93, 154] on link "Mācību materiāli" at bounding box center [73, 155] width 121 height 22
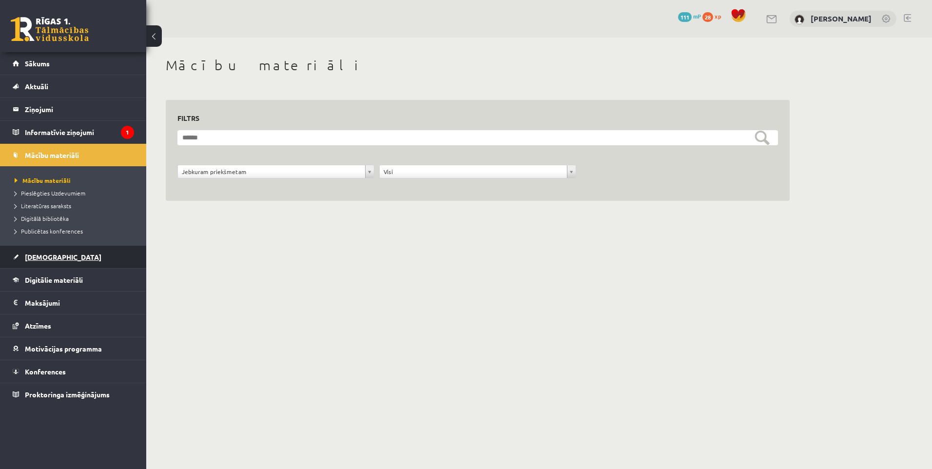
click at [56, 256] on link "[DEMOGRAPHIC_DATA]" at bounding box center [73, 257] width 121 height 22
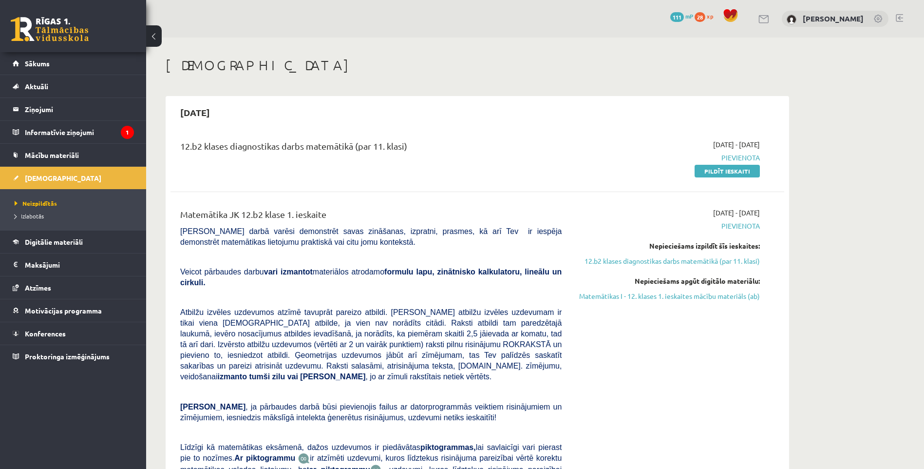
click at [587, 59] on h1 "[DEMOGRAPHIC_DATA]" at bounding box center [478, 65] width 624 height 17
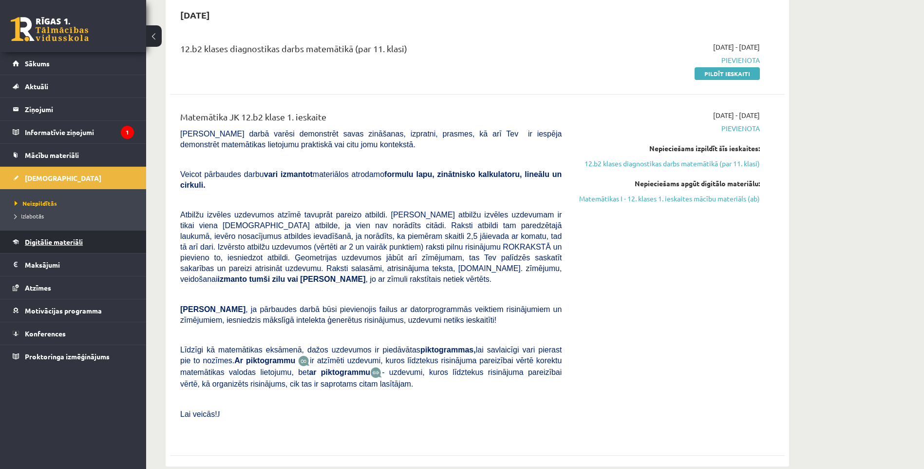
click at [57, 245] on span "Digitālie materiāli" at bounding box center [54, 241] width 58 height 9
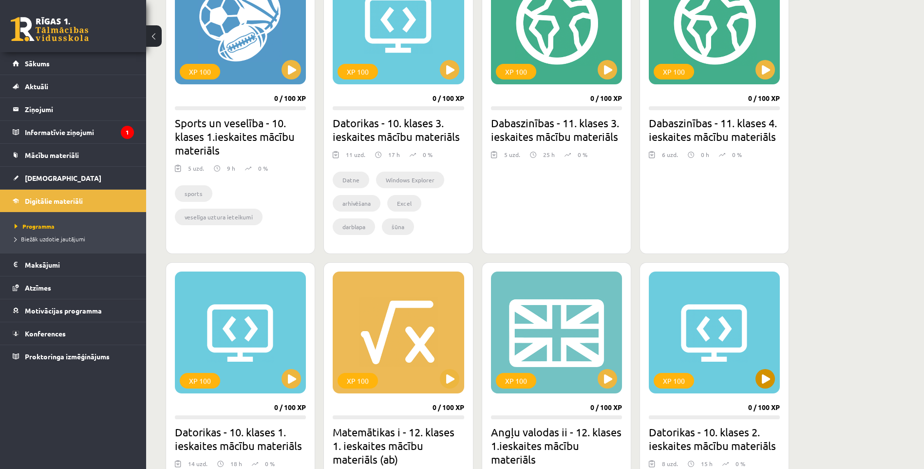
scroll to position [536, 0]
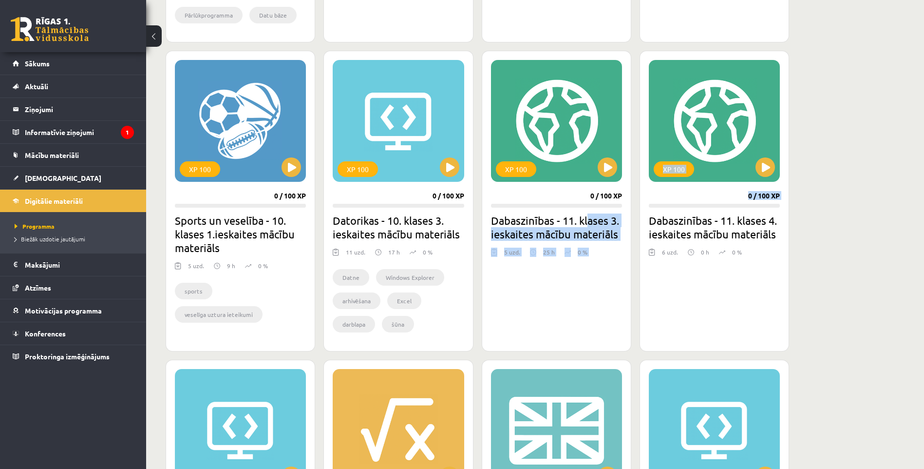
drag, startPoint x: 588, startPoint y: 225, endPoint x: 642, endPoint y: 221, distance: 54.2
click at [642, 221] on div "XP 100 28 / 100 XP Datorikas - 10. klases 4. ieskaites mācību materiāls 8 uzd. …" at bounding box center [478, 208] width 624 height 932
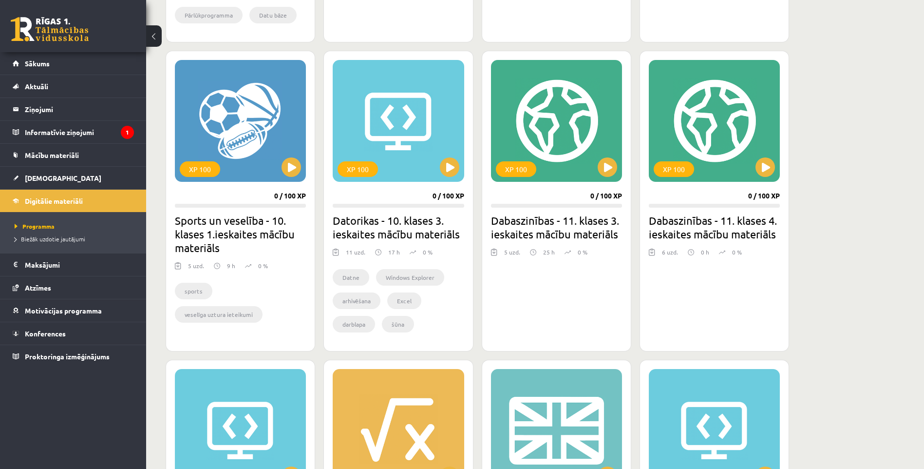
drag, startPoint x: 642, startPoint y: 221, endPoint x: 716, endPoint y: 214, distance: 74.9
click at [706, 211] on div "XP 100 0 / 100 XP Dabaszinības - 11. klases 4. ieskaites mācību materiāls 6 uzd…" at bounding box center [715, 201] width 150 height 301
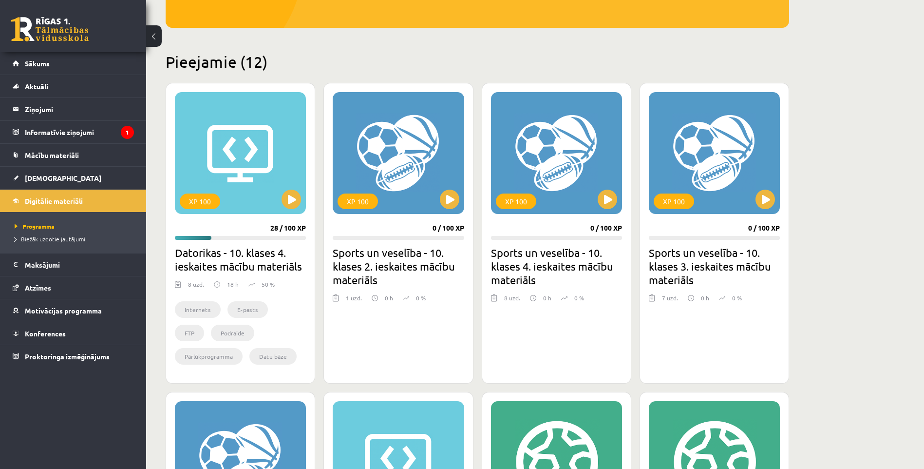
scroll to position [49, 0]
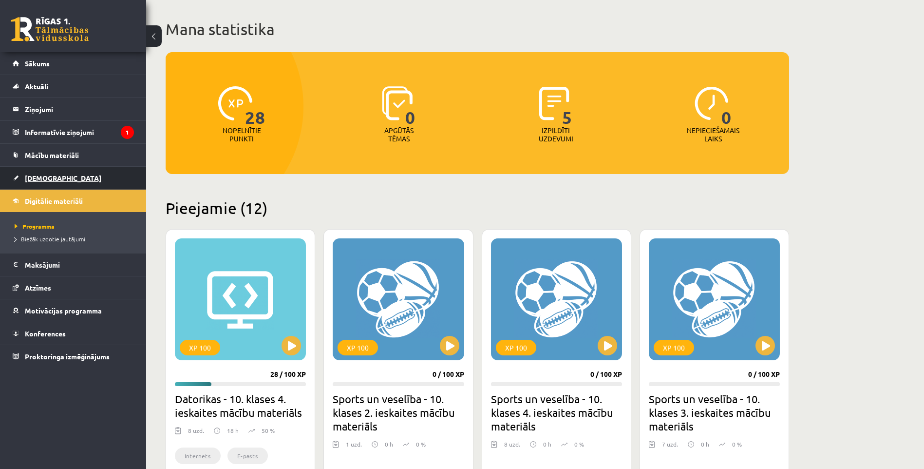
click at [45, 175] on span "[DEMOGRAPHIC_DATA]" at bounding box center [63, 177] width 76 height 9
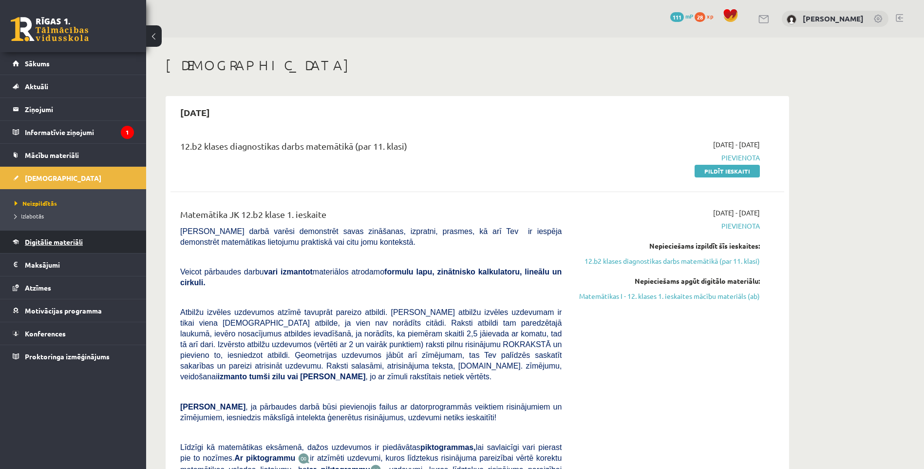
click at [87, 239] on link "Digitālie materiāli" at bounding box center [73, 241] width 121 height 22
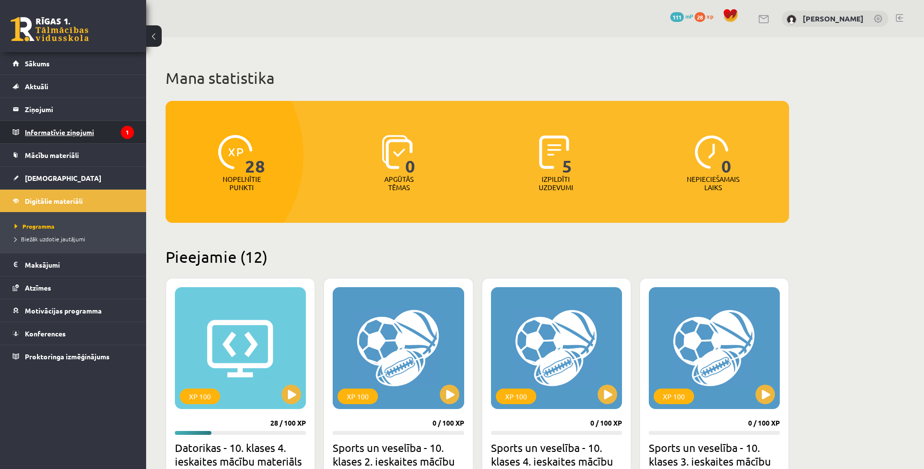
click at [87, 130] on legend "Informatīvie ziņojumi 1" at bounding box center [79, 132] width 109 height 22
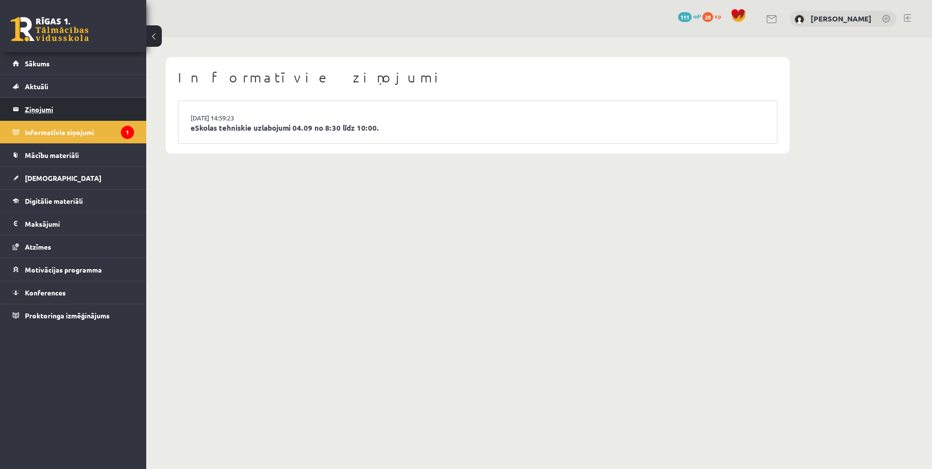
click at [58, 113] on legend "Ziņojumi 0" at bounding box center [79, 109] width 109 height 22
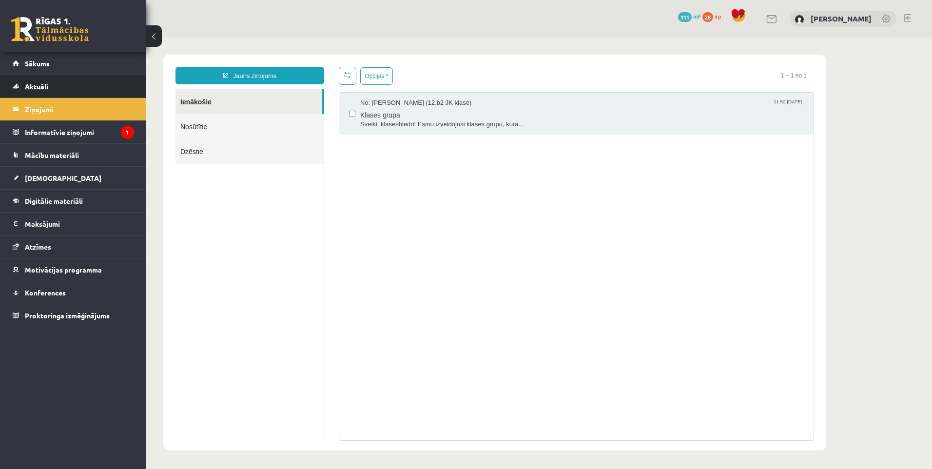
click at [50, 90] on link "Aktuāli" at bounding box center [73, 86] width 121 height 22
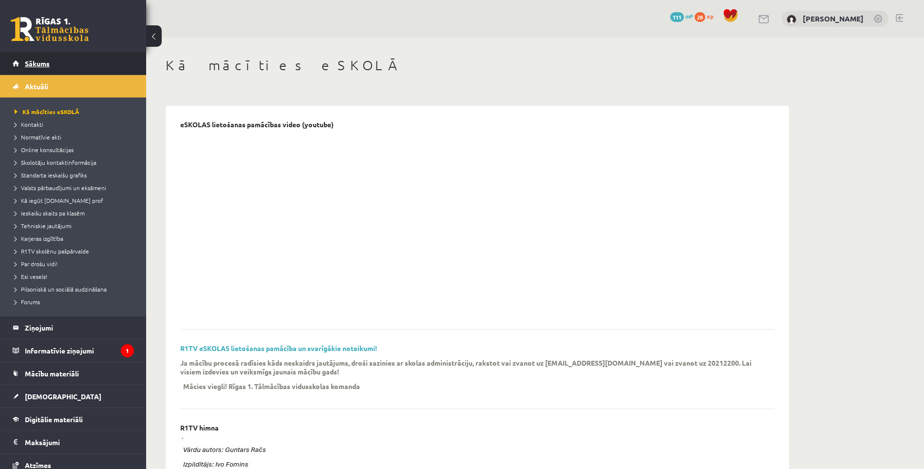
click at [61, 67] on link "Sākums" at bounding box center [73, 63] width 121 height 22
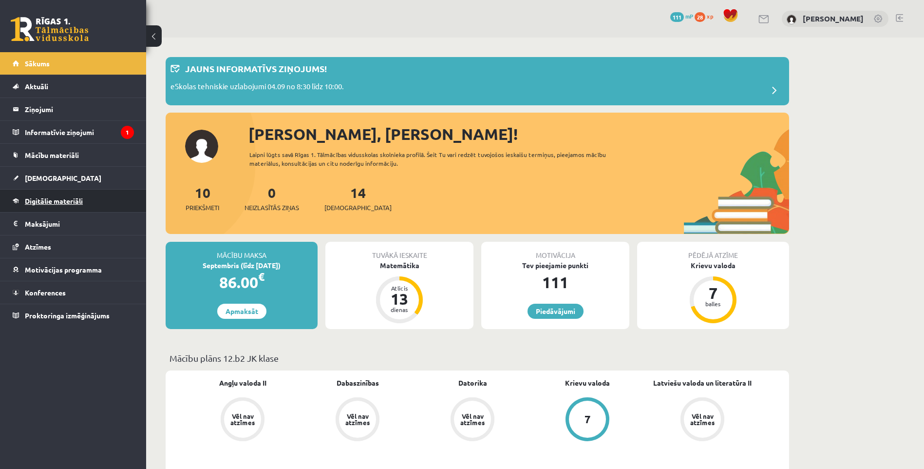
click at [61, 202] on span "Digitālie materiāli" at bounding box center [54, 200] width 58 height 9
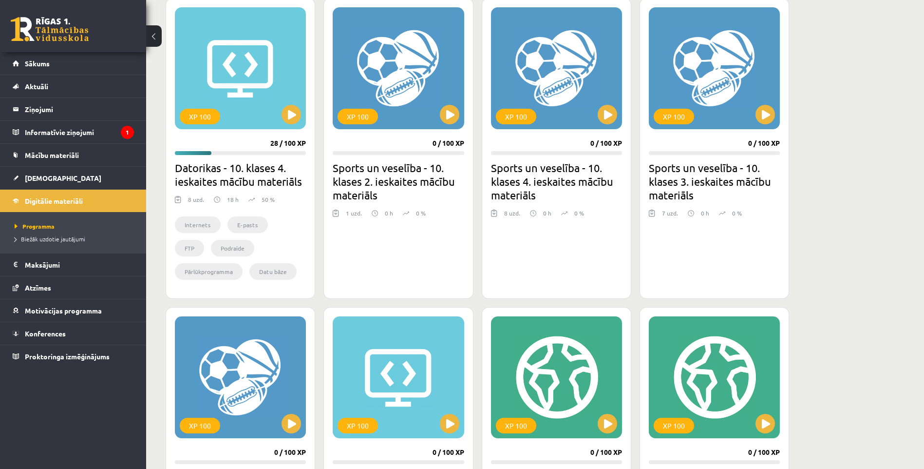
scroll to position [231, 0]
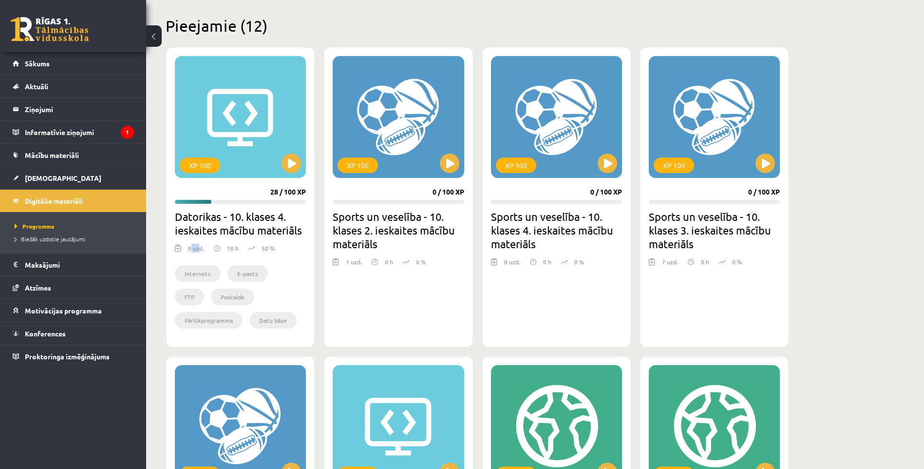
drag, startPoint x: 193, startPoint y: 250, endPoint x: 199, endPoint y: 250, distance: 5.4
click at [199, 250] on div "8 uzd." at bounding box center [196, 251] width 16 height 15
drag, startPoint x: 199, startPoint y: 250, endPoint x: 279, endPoint y: 281, distance: 85.6
click at [279, 281] on ul "Internets E-pasts FTP Podraide Pārlūkprogramma Datu bāze Access Ieraksts Lauks" at bounding box center [240, 299] width 131 height 68
click at [454, 167] on button at bounding box center [449, 162] width 19 height 19
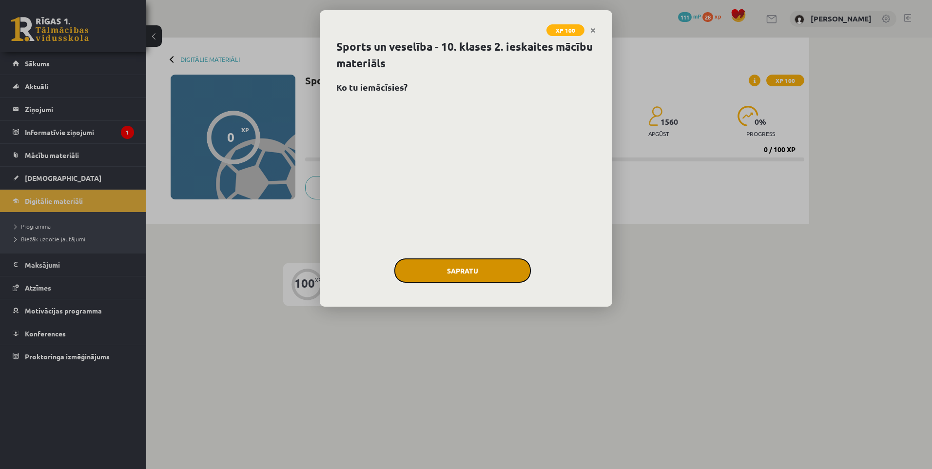
click at [473, 266] on button "Sapratu" at bounding box center [462, 270] width 136 height 24
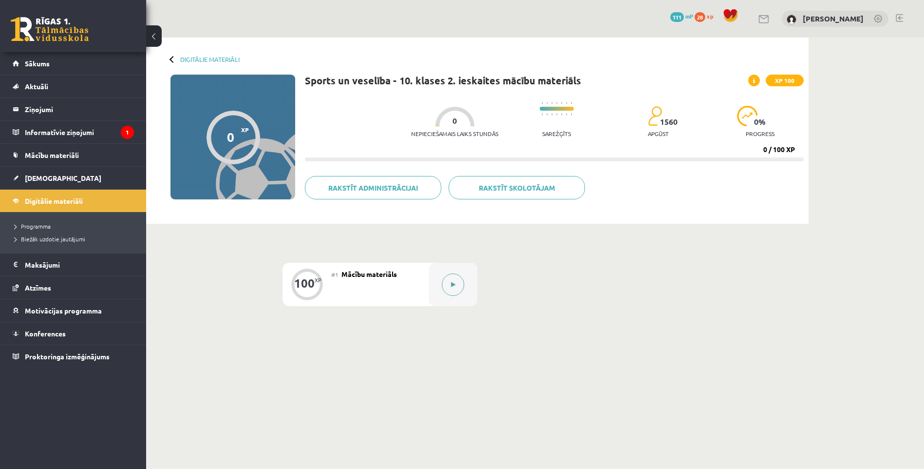
click at [463, 287] on button at bounding box center [453, 284] width 22 height 22
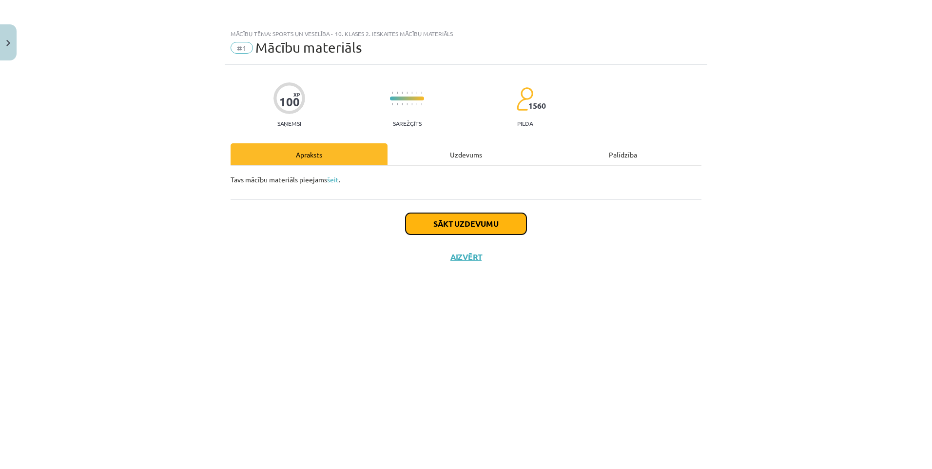
click at [480, 219] on button "Sākt uzdevumu" at bounding box center [465, 223] width 121 height 21
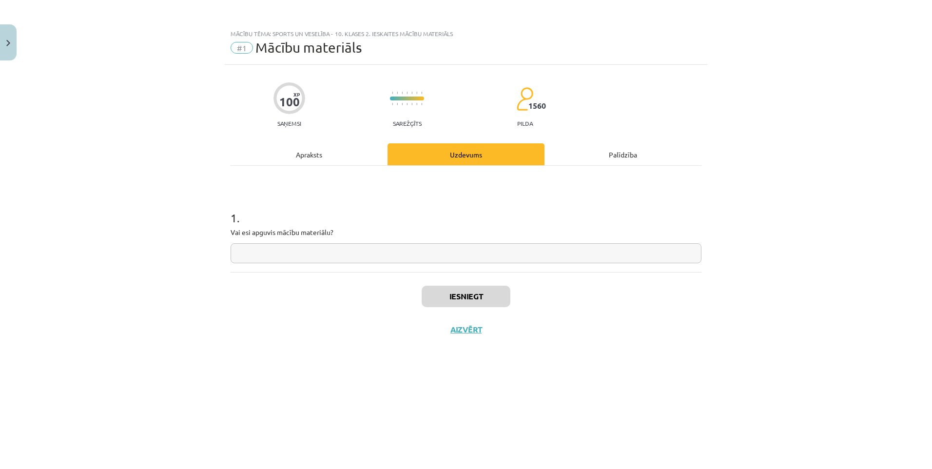
click at [467, 252] on input "text" at bounding box center [465, 253] width 471 height 20
type input "**"
click at [481, 288] on button "Iesniegt" at bounding box center [465, 296] width 89 height 21
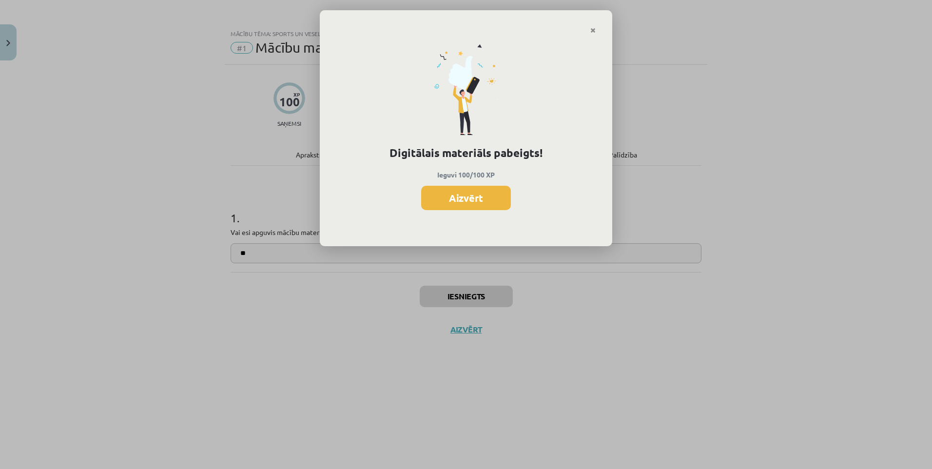
click at [481, 211] on div "Digitālais materiāls pabeigts! Ieguvi 100/100 XP Aizvērt" at bounding box center [466, 140] width 292 height 212
click at [481, 203] on button "Aizvērt" at bounding box center [466, 198] width 90 height 24
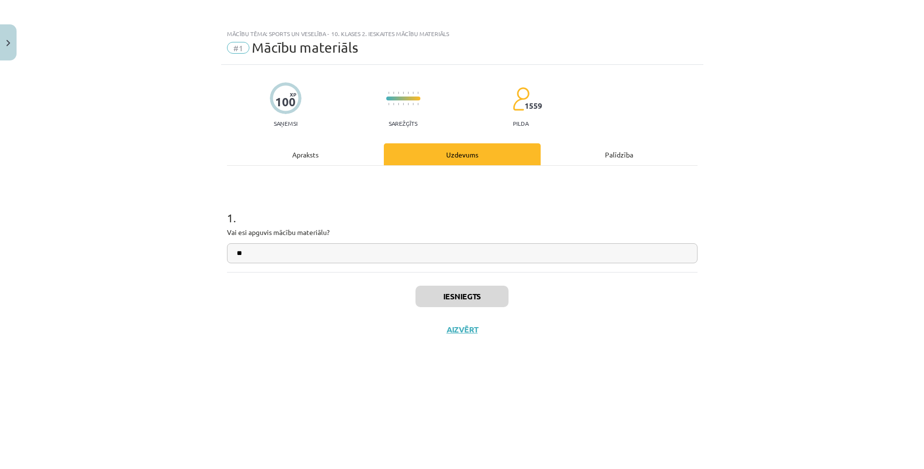
scroll to position [8, 0]
click at [468, 329] on button "Aizvērt" at bounding box center [462, 330] width 37 height 10
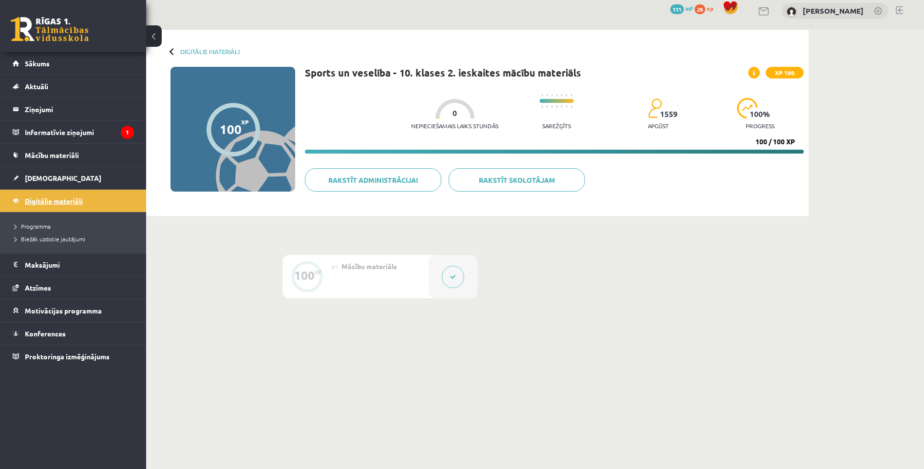
click at [53, 199] on span "Digitālie materiāli" at bounding box center [54, 200] width 58 height 9
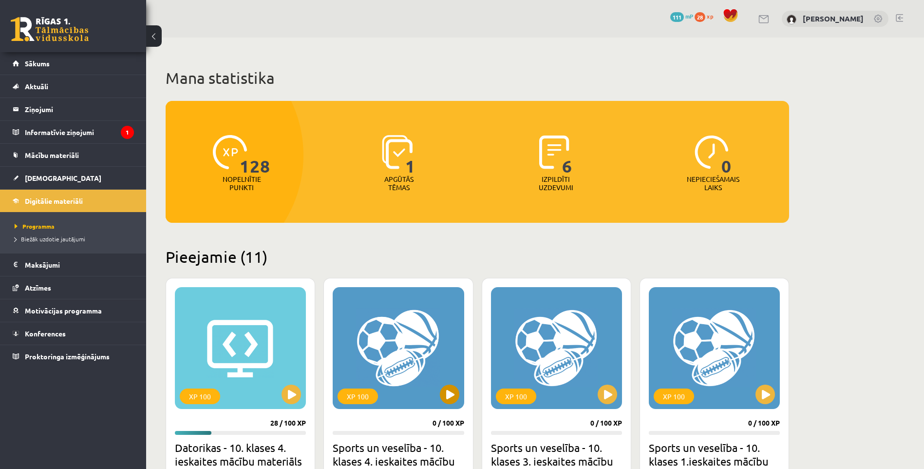
click at [446, 381] on div "XP 100" at bounding box center [398, 348] width 131 height 122
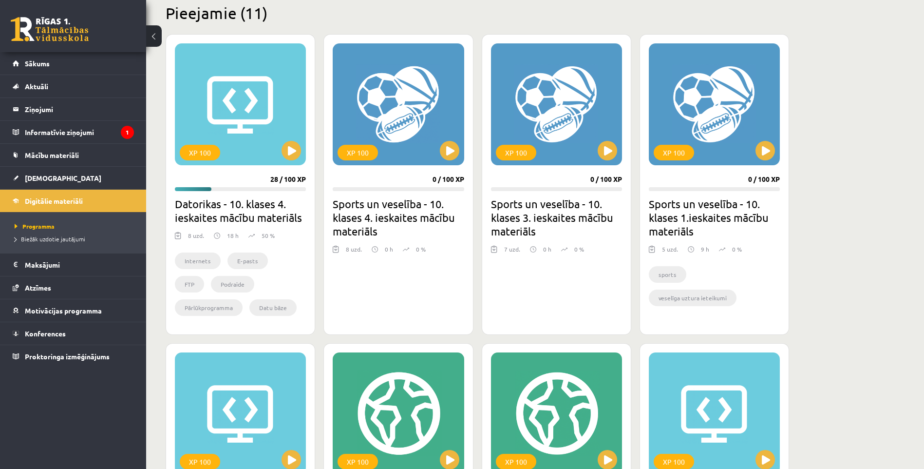
scroll to position [146, 0]
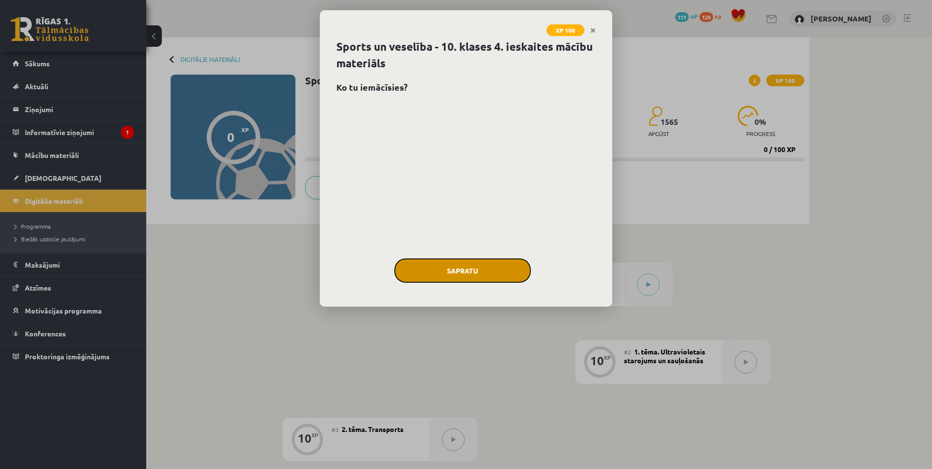
click at [484, 271] on button "Sapratu" at bounding box center [462, 270] width 136 height 24
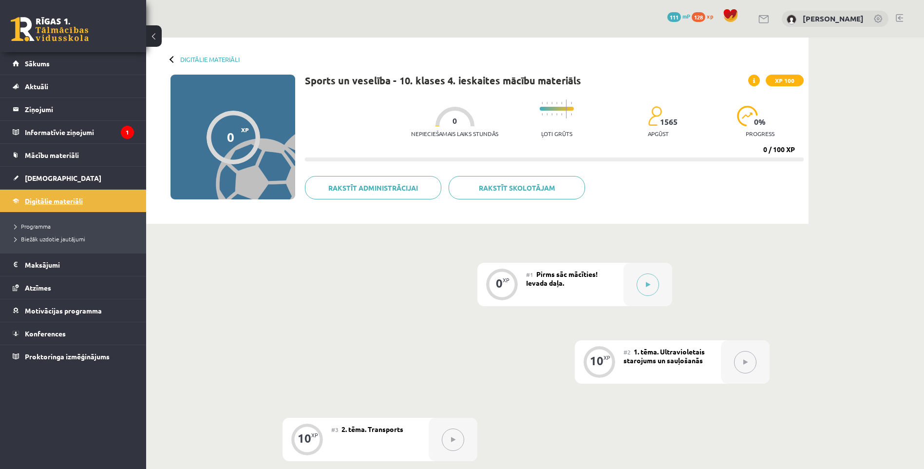
click at [54, 199] on span "Digitālie materiāli" at bounding box center [54, 200] width 58 height 9
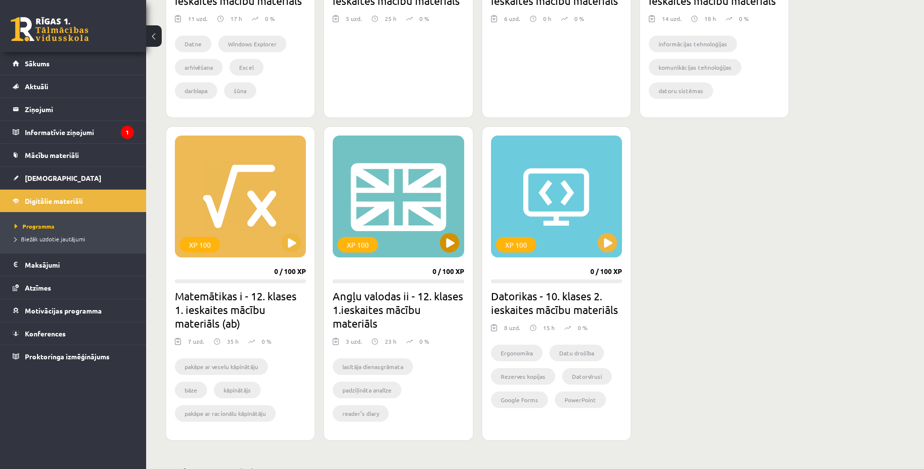
scroll to position [574, 0]
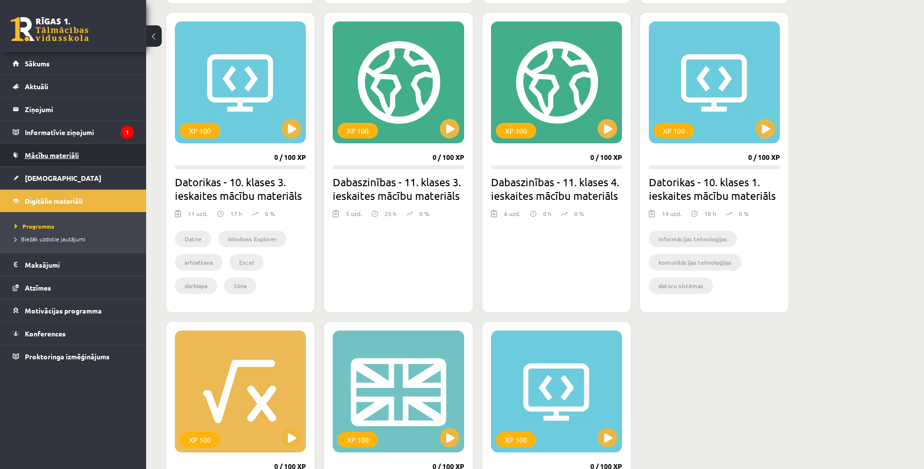
click at [65, 159] on link "Mācību materiāli" at bounding box center [73, 155] width 121 height 22
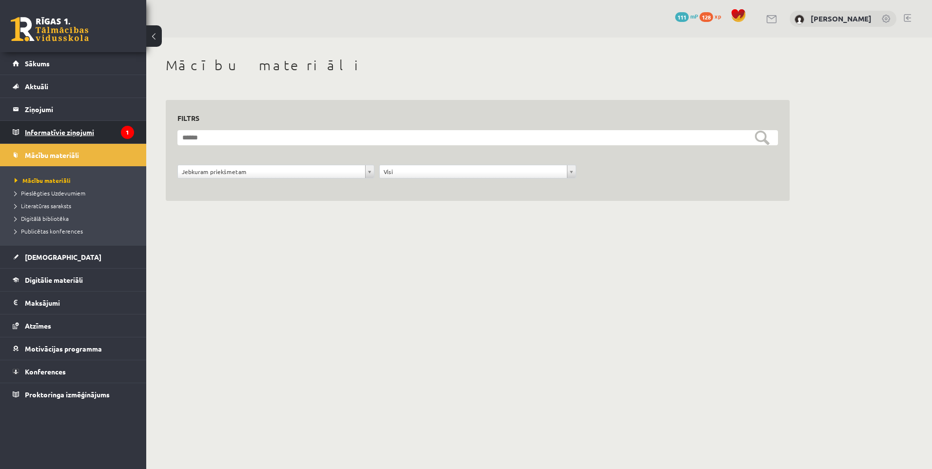
click at [50, 130] on legend "Informatīvie ziņojumi 1" at bounding box center [79, 132] width 109 height 22
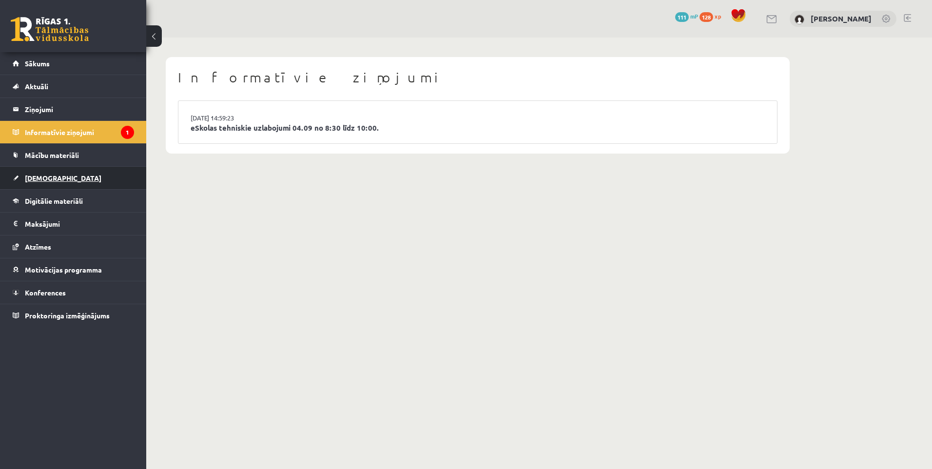
click at [45, 174] on span "[DEMOGRAPHIC_DATA]" at bounding box center [63, 177] width 76 height 9
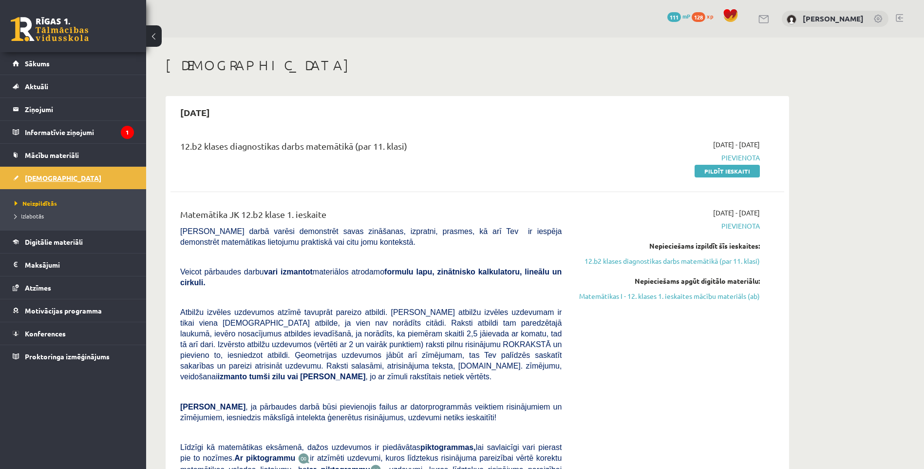
click at [49, 178] on span "[DEMOGRAPHIC_DATA]" at bounding box center [63, 177] width 76 height 9
click at [78, 248] on link "Digitālie materiāli" at bounding box center [73, 241] width 121 height 22
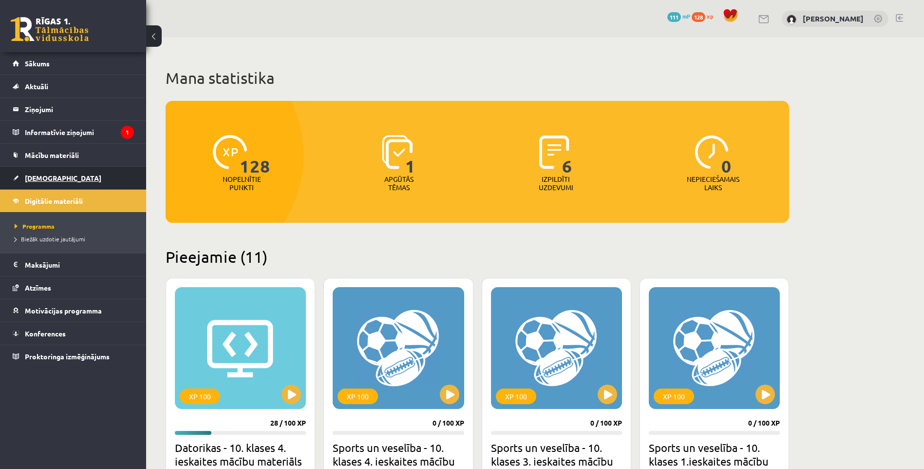
click at [101, 183] on link "[DEMOGRAPHIC_DATA]" at bounding box center [73, 178] width 121 height 22
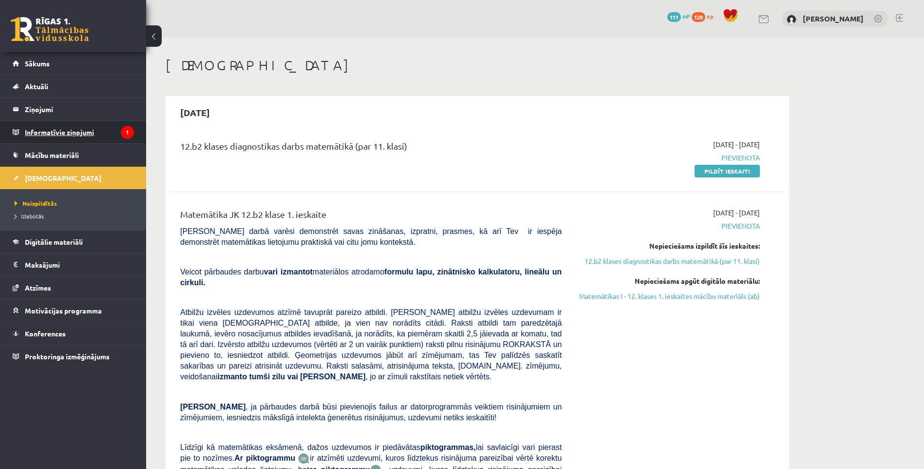
click at [80, 130] on legend "Informatīvie ziņojumi 1" at bounding box center [79, 132] width 109 height 22
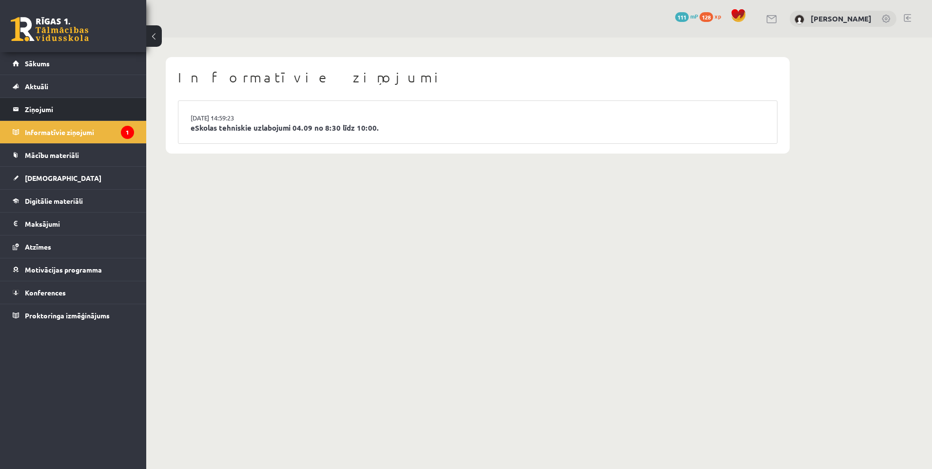
click at [77, 97] on li "Ziņojumi 0" at bounding box center [73, 108] width 146 height 23
click at [69, 110] on legend "Ziņojumi 0" at bounding box center [79, 109] width 109 height 22
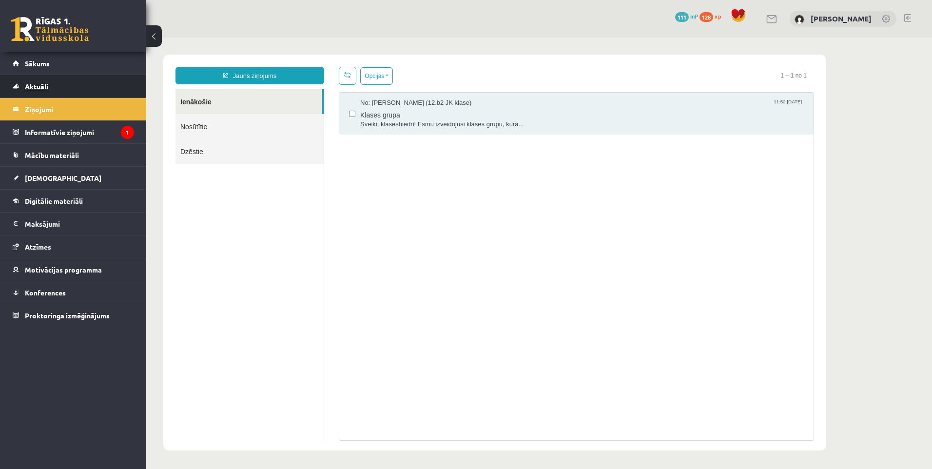
click at [59, 90] on link "Aktuāli" at bounding box center [73, 86] width 121 height 22
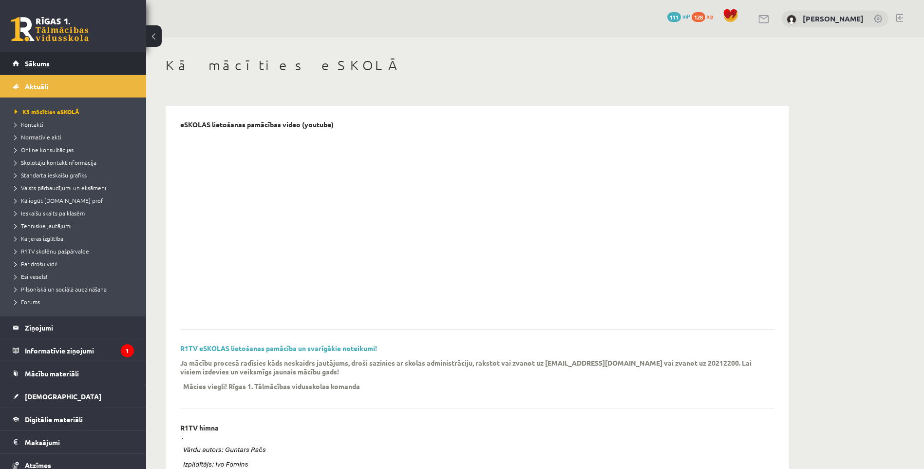
click at [53, 67] on link "Sākums" at bounding box center [73, 63] width 121 height 22
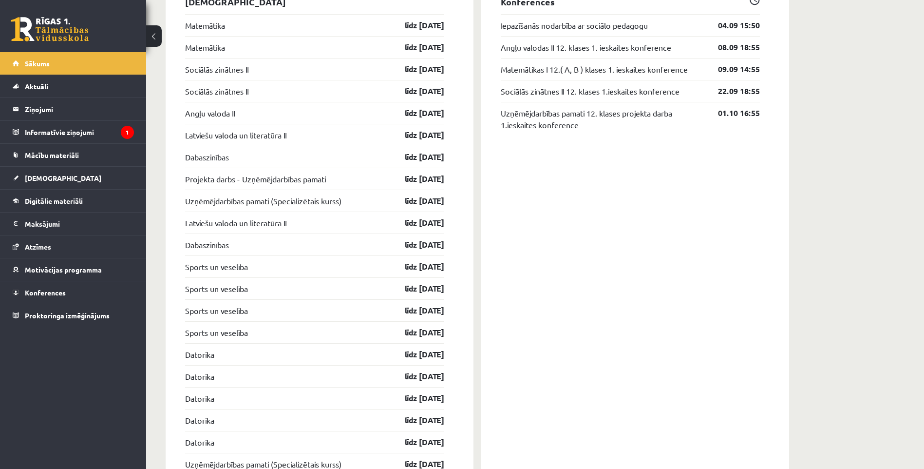
scroll to position [731, 0]
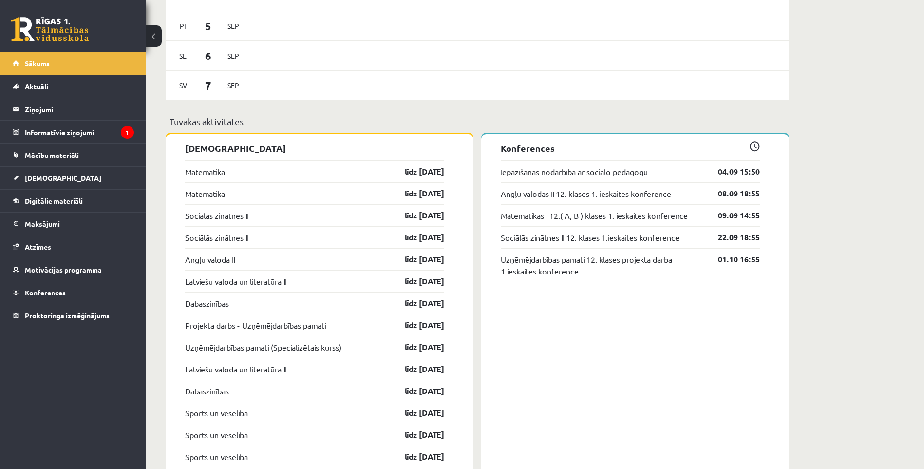
click at [203, 173] on link "Matemātika" at bounding box center [205, 172] width 40 height 12
